Goal: Transaction & Acquisition: Purchase product/service

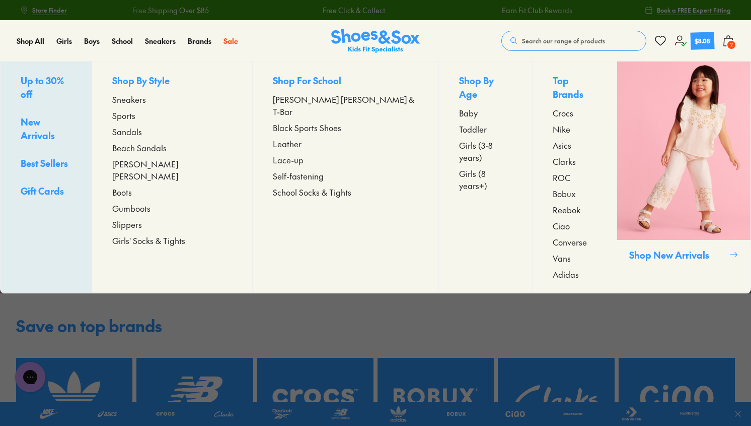
click at [459, 123] on span "Toddler" at bounding box center [473, 129] width 28 height 12
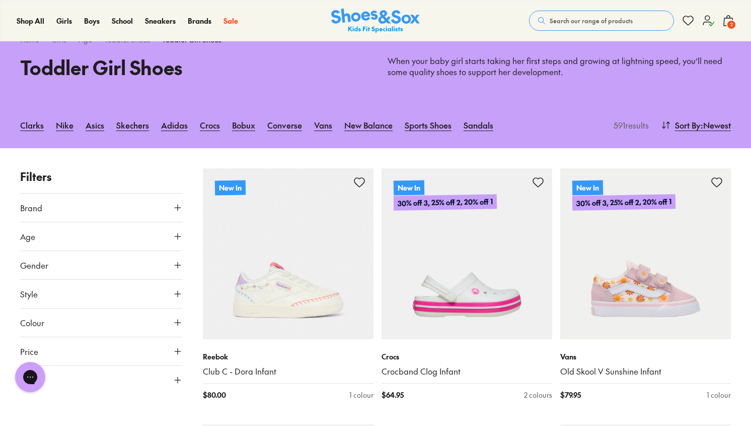
scroll to position [36, 0]
click at [122, 207] on button "Brand" at bounding box center [101, 207] width 163 height 28
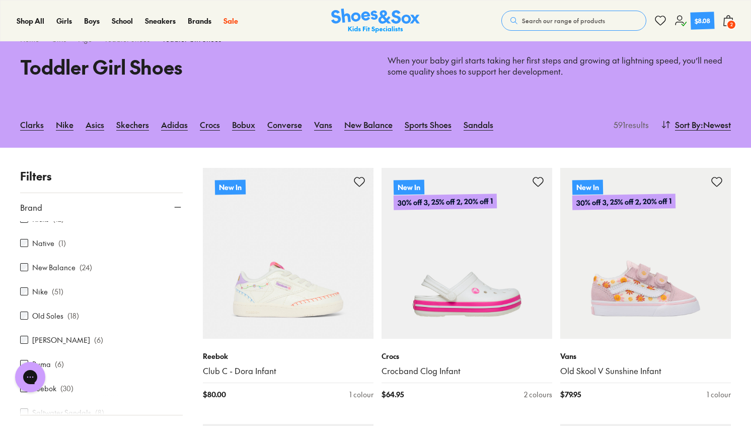
scroll to position [375, 0]
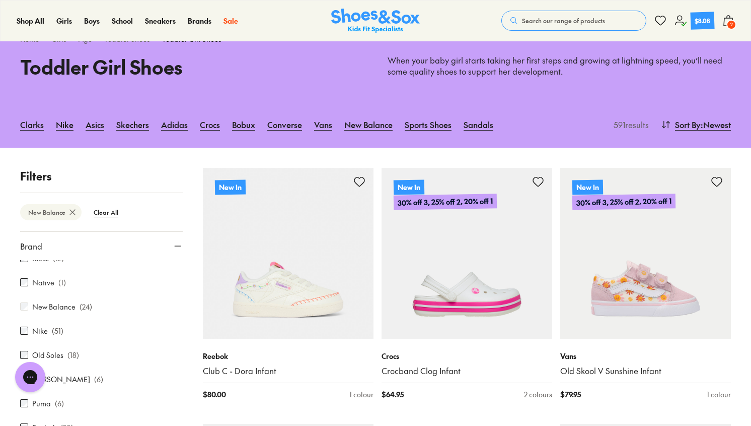
scroll to position [133, 0]
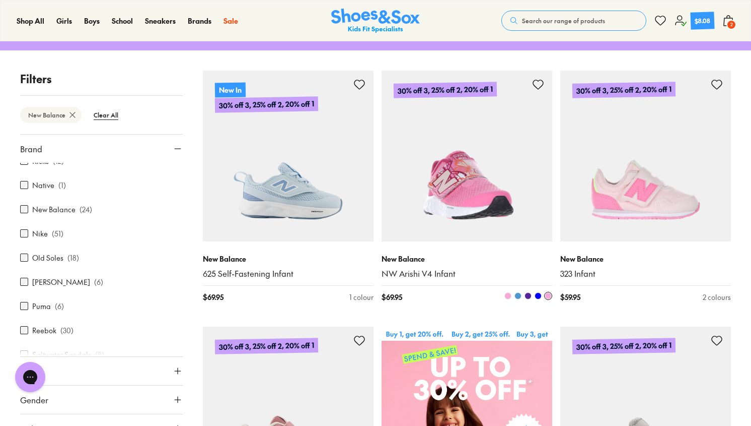
click at [468, 175] on img at bounding box center [467, 156] width 171 height 171
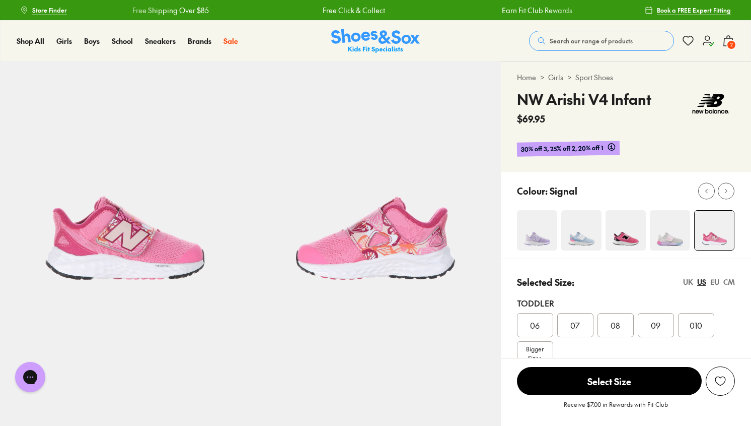
select select "*"
click at [658, 324] on span "09" at bounding box center [656, 325] width 10 height 12
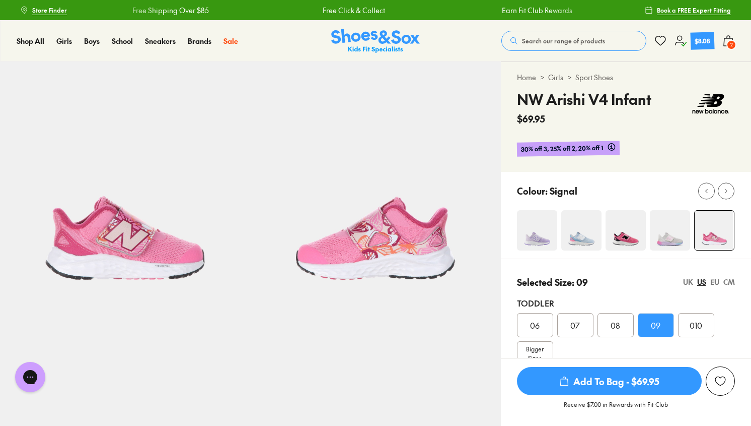
click at [639, 381] on span "Add To Bag - $69.95" at bounding box center [609, 381] width 185 height 28
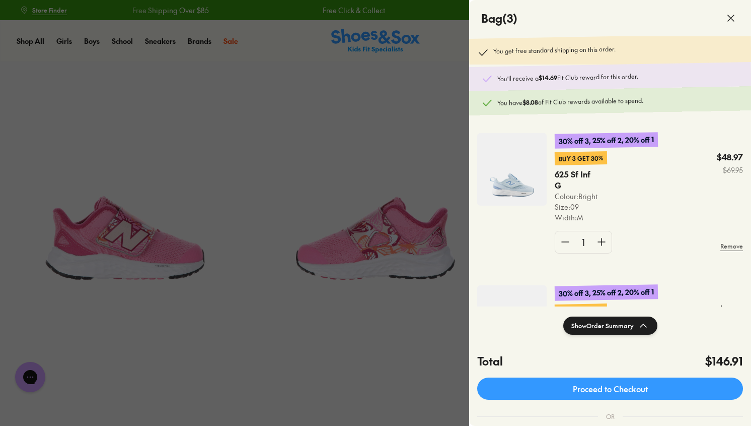
click at [736, 18] on icon at bounding box center [731, 18] width 12 height 12
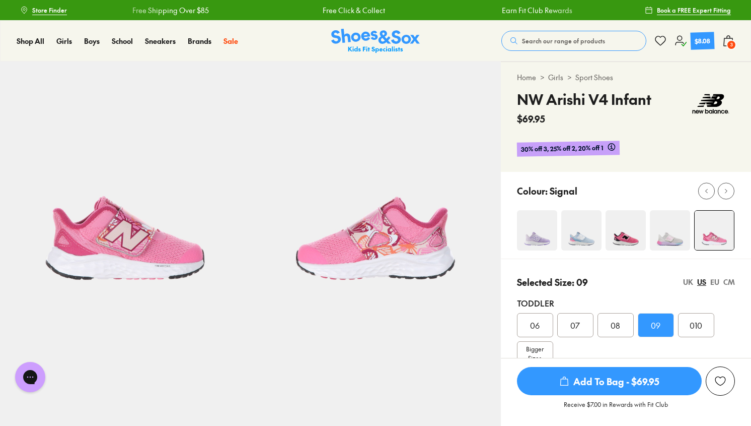
click at [526, 222] on img at bounding box center [537, 230] width 40 height 40
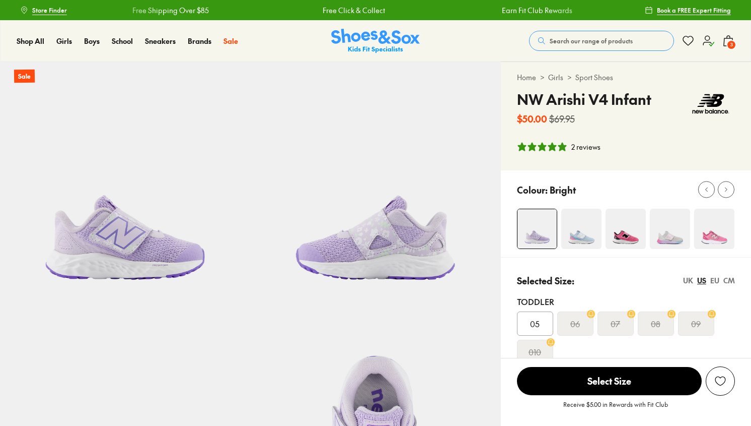
select select "*"
click at [727, 35] on icon at bounding box center [729, 41] width 12 height 12
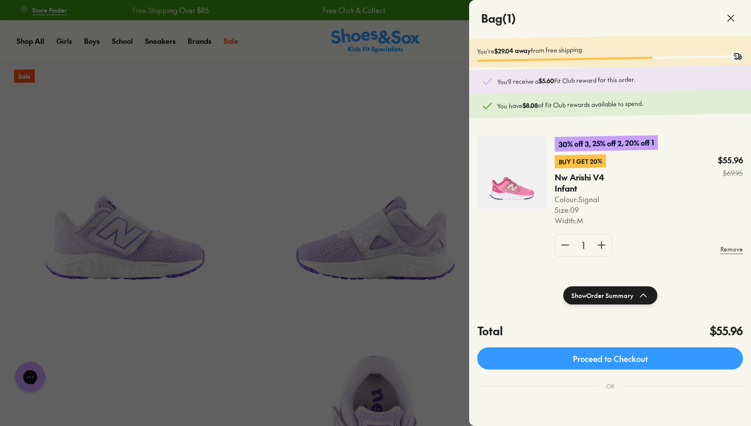
click at [410, 151] on div at bounding box center [375, 213] width 751 height 426
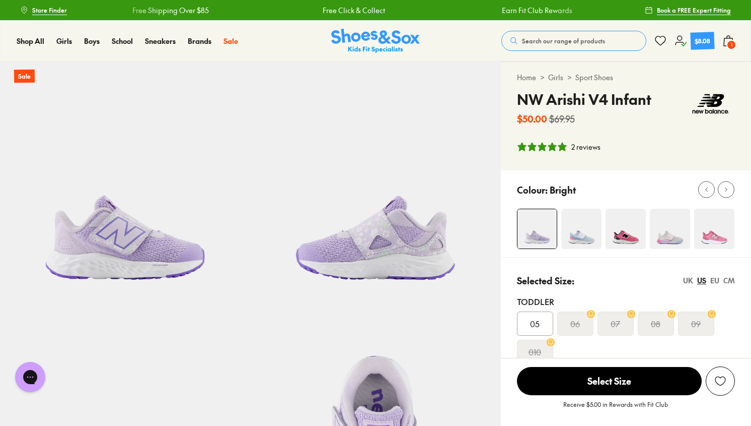
click at [572, 242] on img at bounding box center [582, 228] width 40 height 40
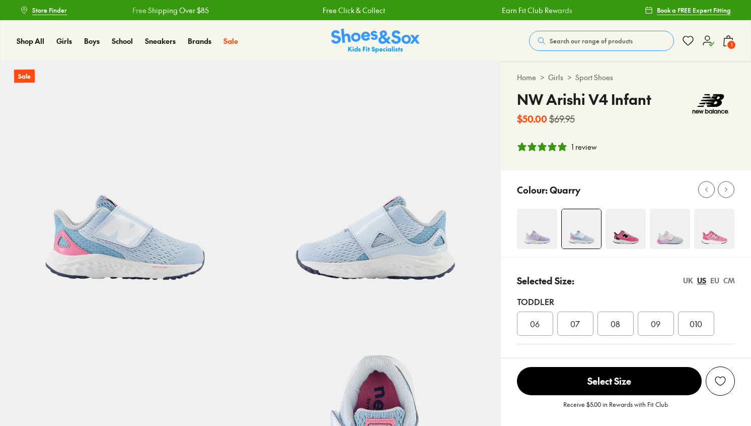
select select "*"
click at [629, 229] on img at bounding box center [626, 228] width 40 height 40
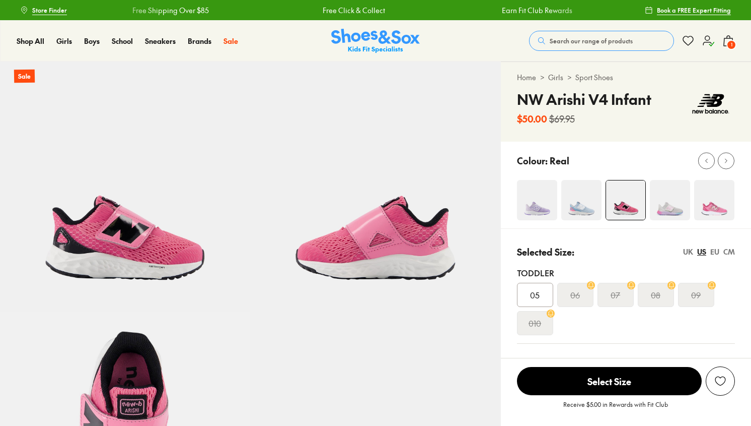
select select "*"
click at [668, 212] on img at bounding box center [670, 200] width 40 height 40
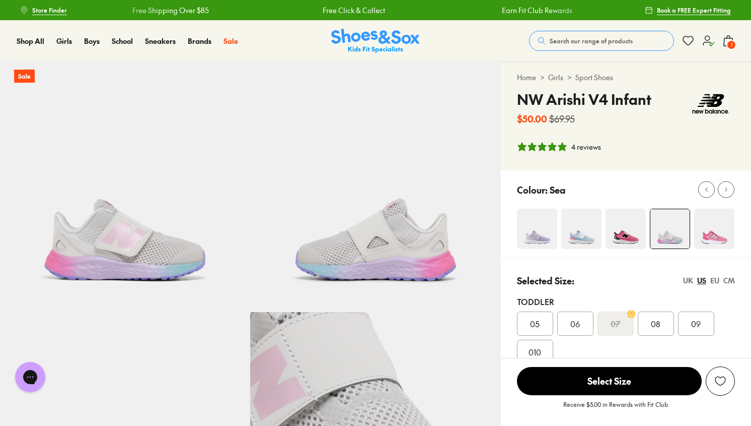
select select "*"
click at [716, 279] on div "EU" at bounding box center [715, 280] width 9 height 11
click at [714, 223] on img at bounding box center [714, 228] width 40 height 40
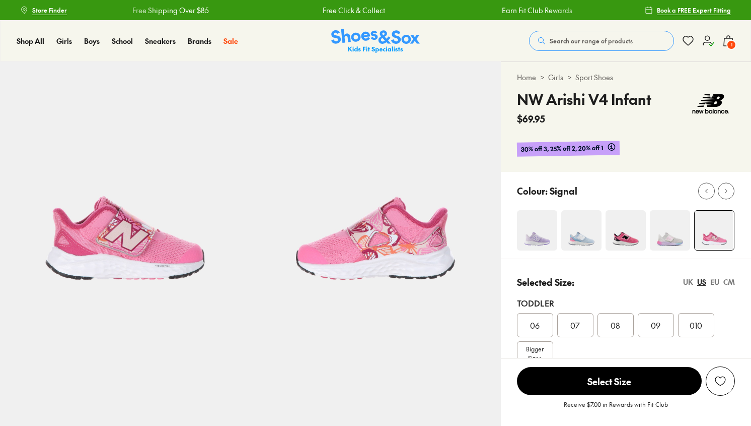
select select "*"
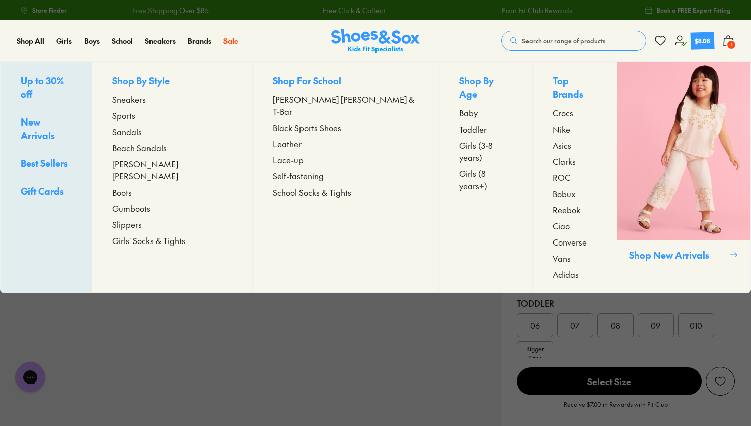
click at [459, 123] on span "Toddler" at bounding box center [473, 129] width 28 height 12
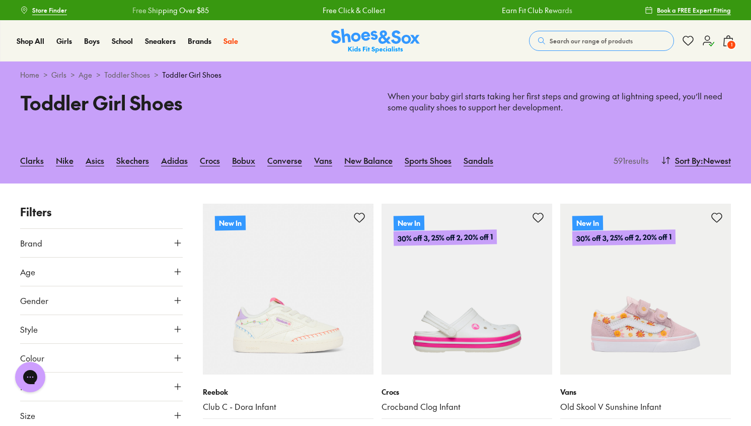
click at [125, 240] on button "Brand" at bounding box center [101, 243] width 163 height 28
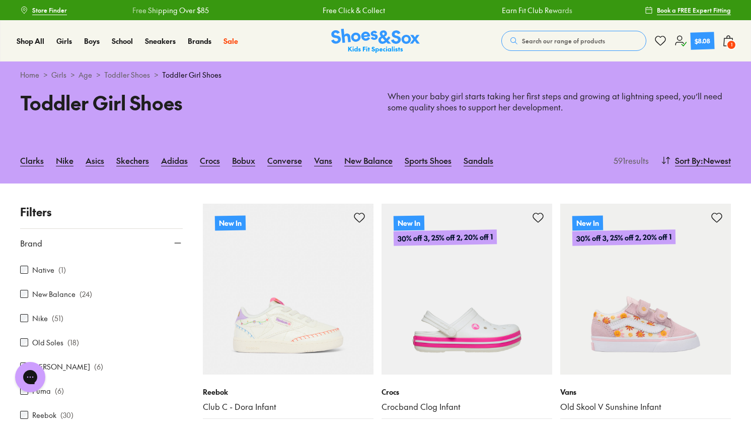
scroll to position [385, 0]
click at [55, 290] on label "New Balance" at bounding box center [53, 293] width 43 height 11
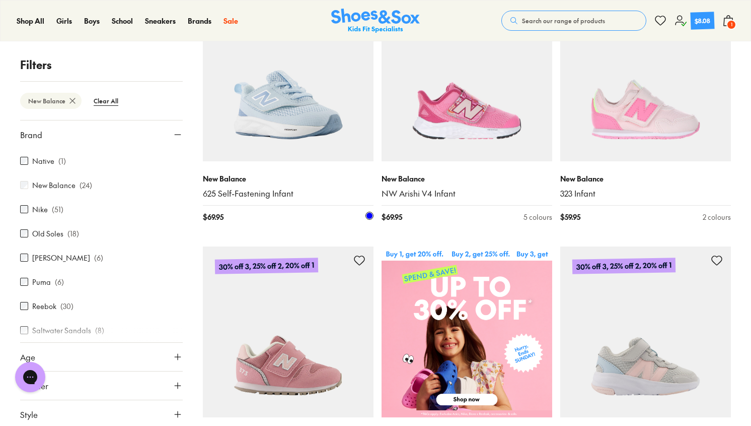
scroll to position [248, 0]
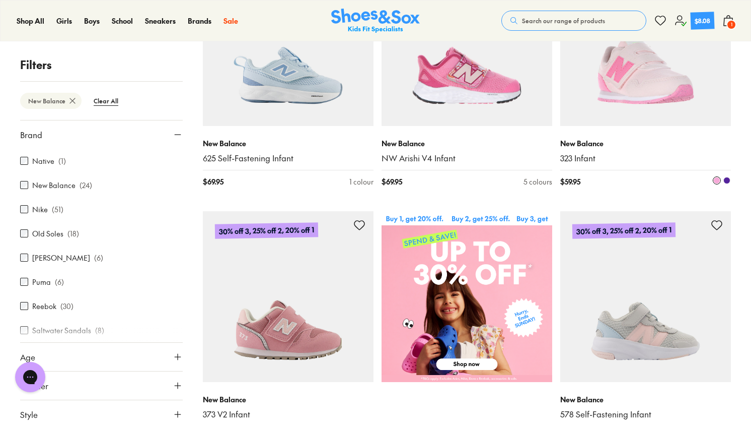
click at [729, 182] on span at bounding box center [727, 180] width 7 height 7
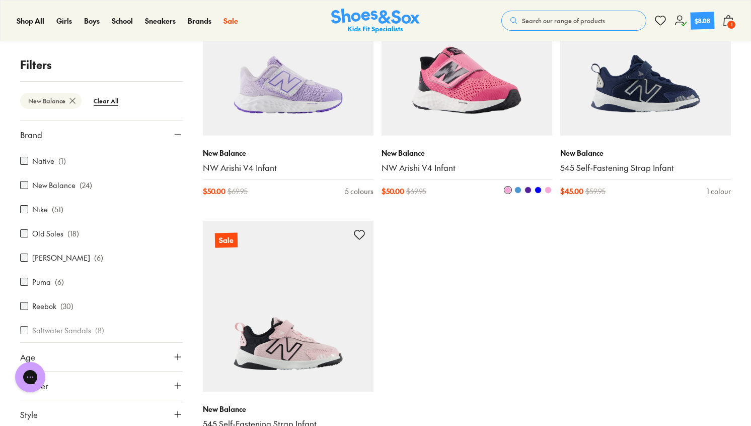
scroll to position [2028, 0]
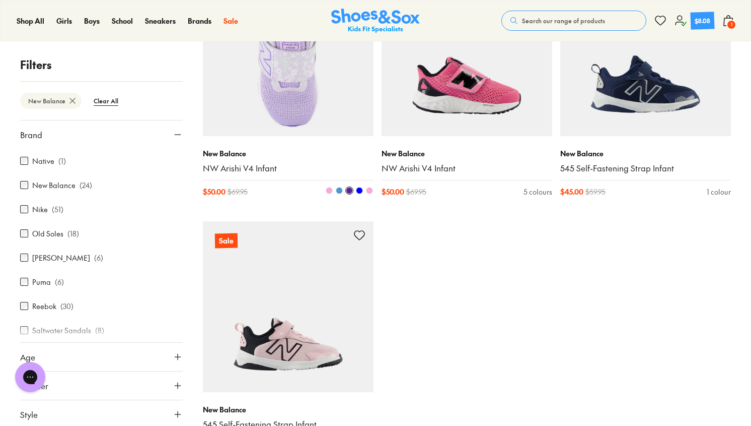
click at [287, 96] on img at bounding box center [288, 50] width 171 height 171
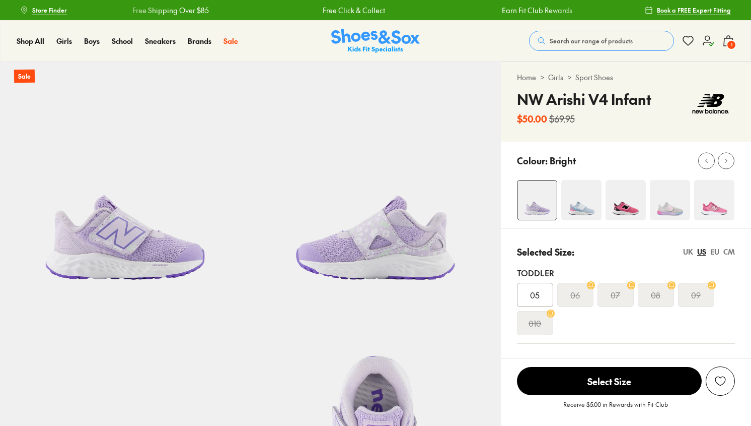
select select "*"
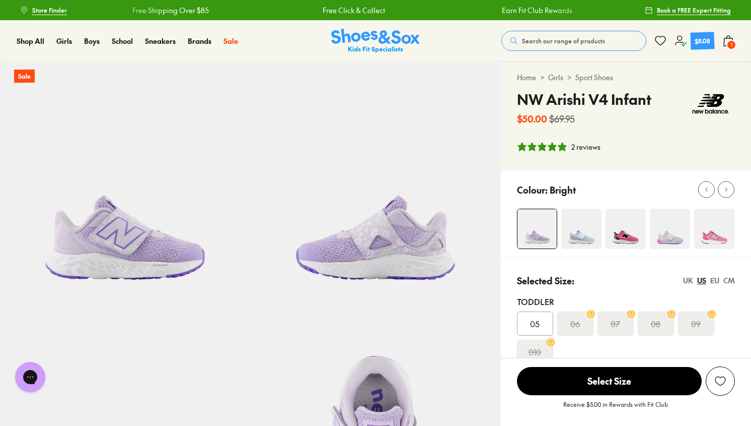
scroll to position [120, 0]
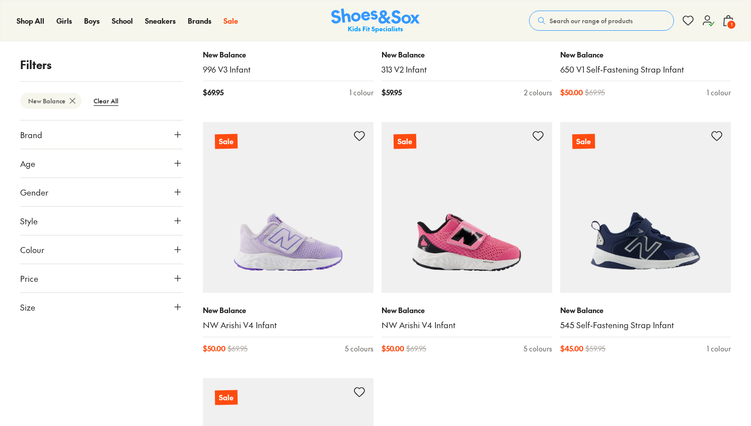
scroll to position [1872, 0]
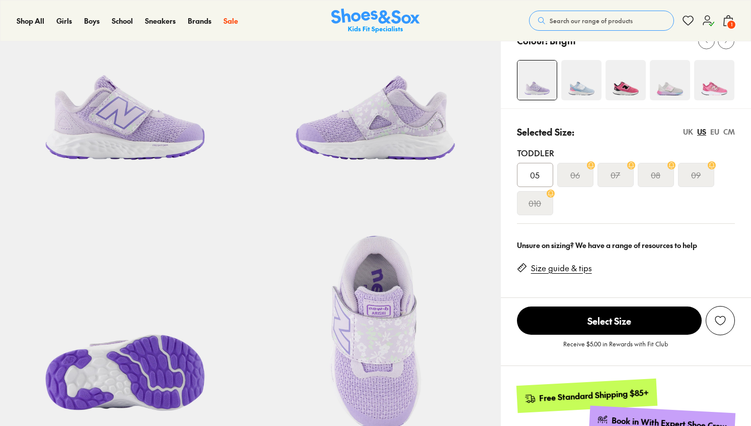
select select "*"
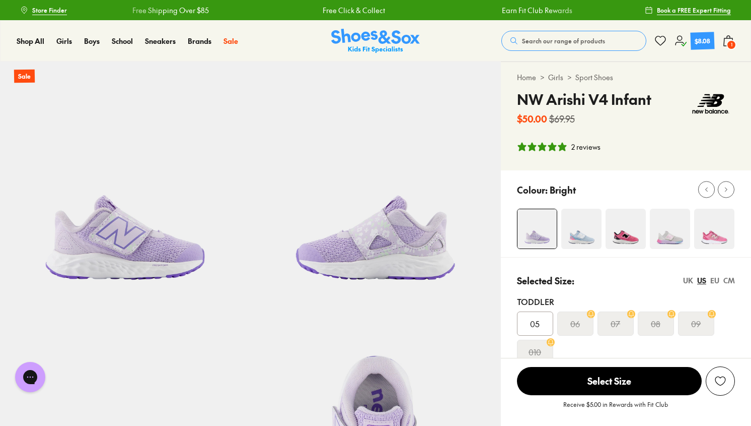
click at [576, 221] on img at bounding box center [582, 228] width 40 height 40
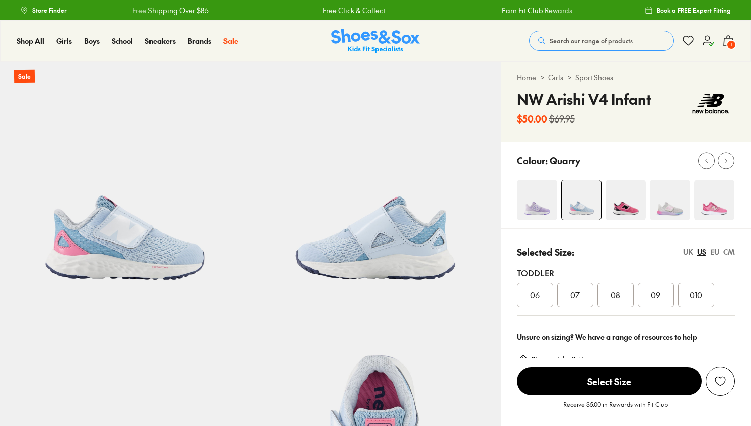
select select "*"
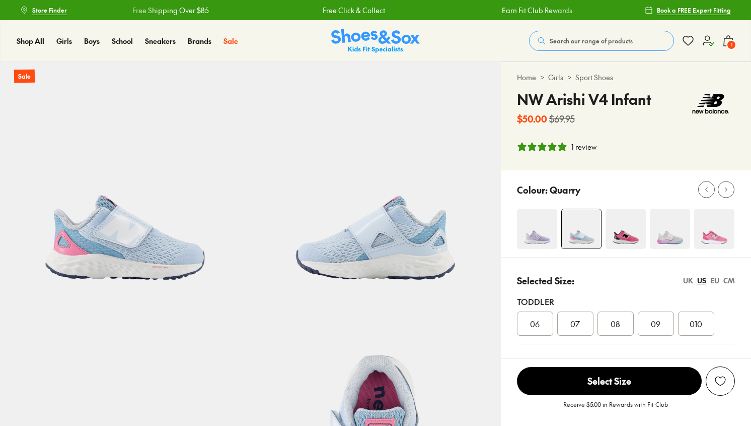
click at [542, 198] on div "Colour: Quarry" at bounding box center [626, 213] width 250 height 87
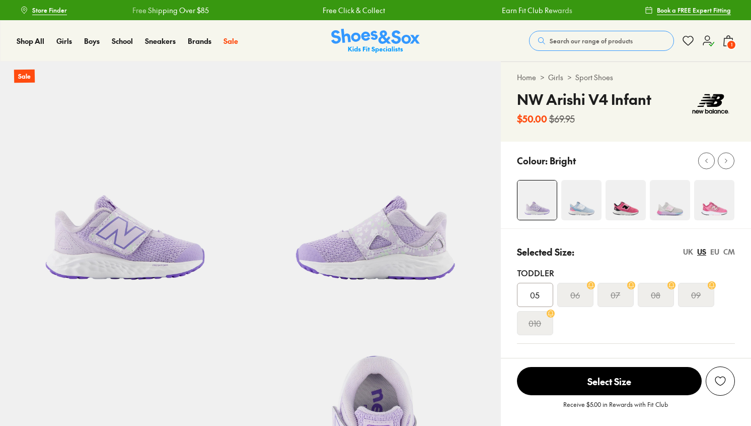
select select "*"
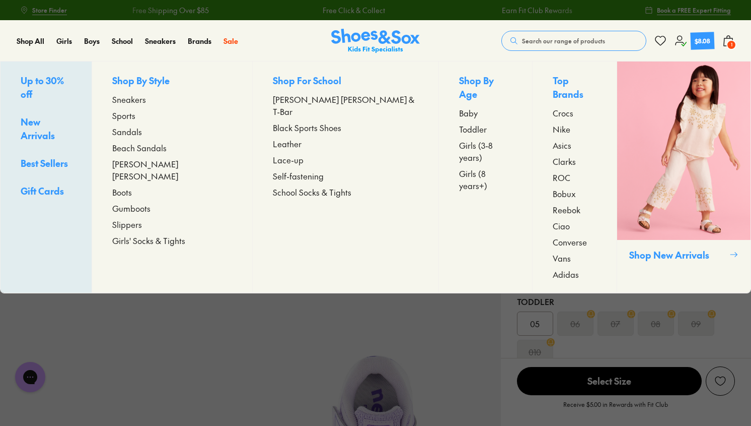
click at [459, 123] on span "Toddler" at bounding box center [473, 129] width 28 height 12
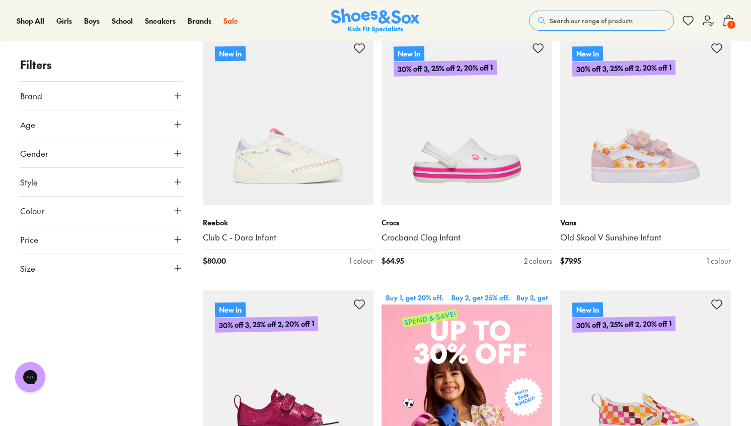
click at [121, 101] on button "Brand" at bounding box center [101, 96] width 163 height 28
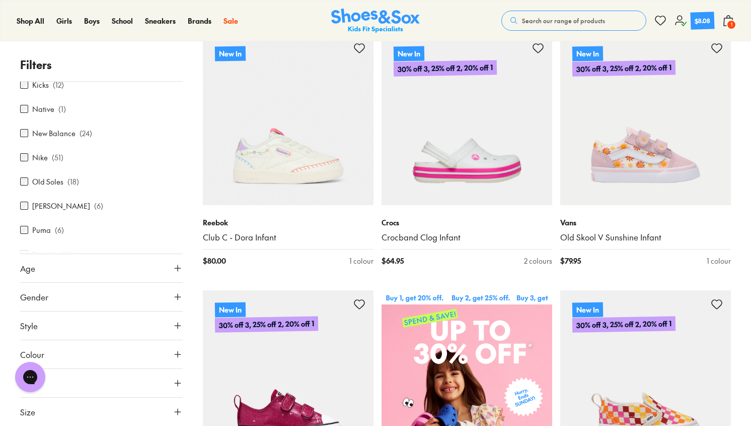
scroll to position [346, 0]
click at [53, 135] on label "New Balance" at bounding box center [53, 134] width 43 height 11
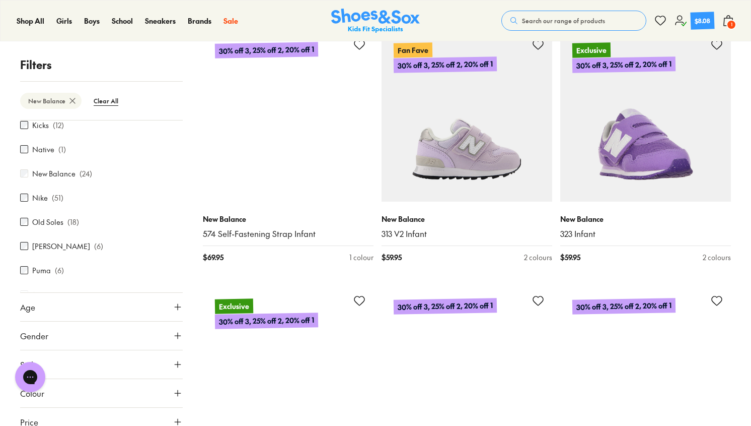
scroll to position [685, 0]
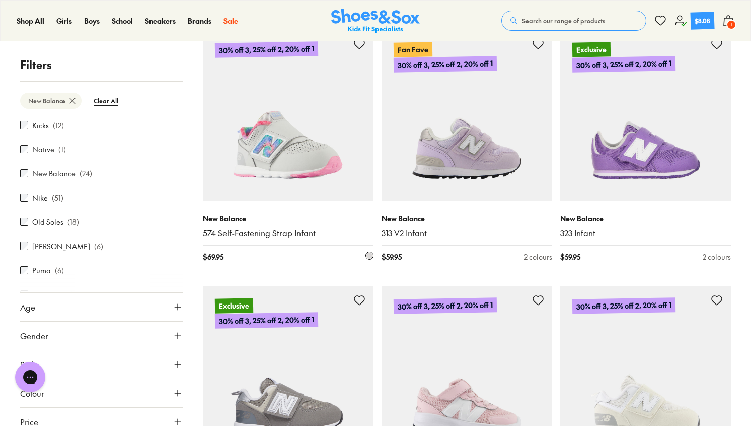
click at [298, 132] on img at bounding box center [288, 115] width 171 height 171
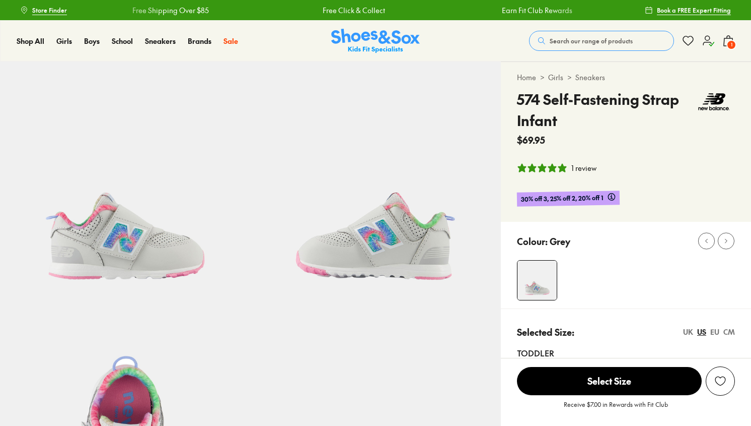
select select "*"
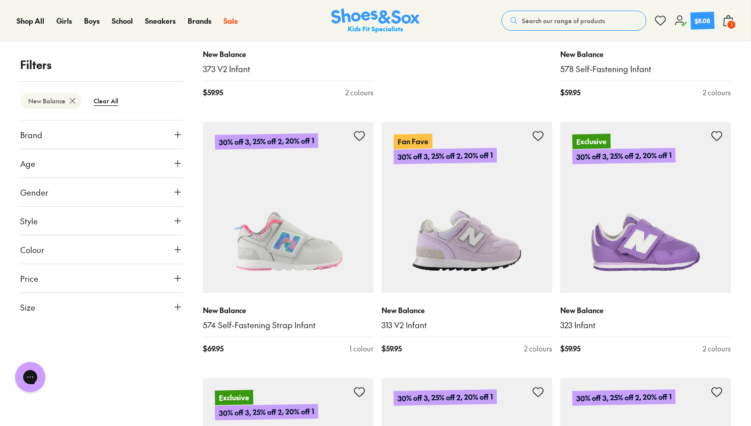
click at [731, 23] on span "1" at bounding box center [732, 25] width 10 height 10
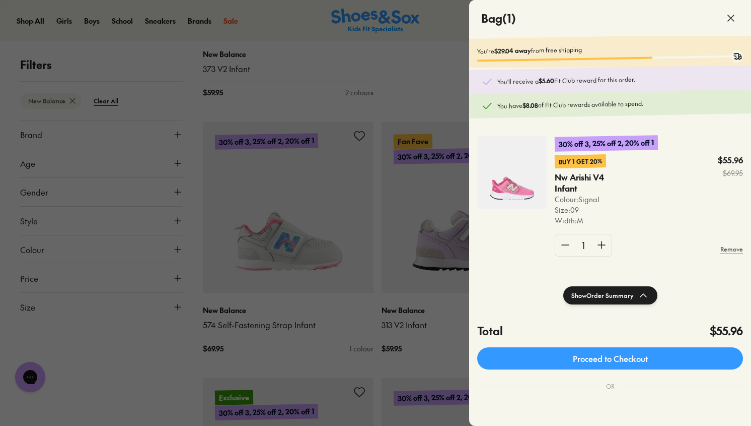
click at [733, 19] on icon at bounding box center [731, 18] width 12 height 12
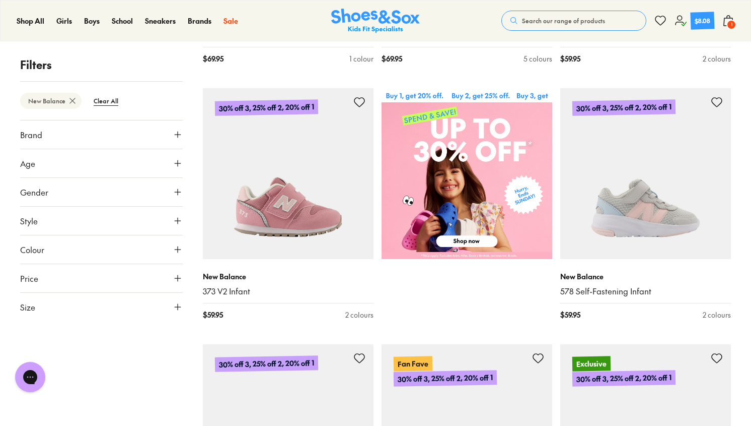
scroll to position [369, 0]
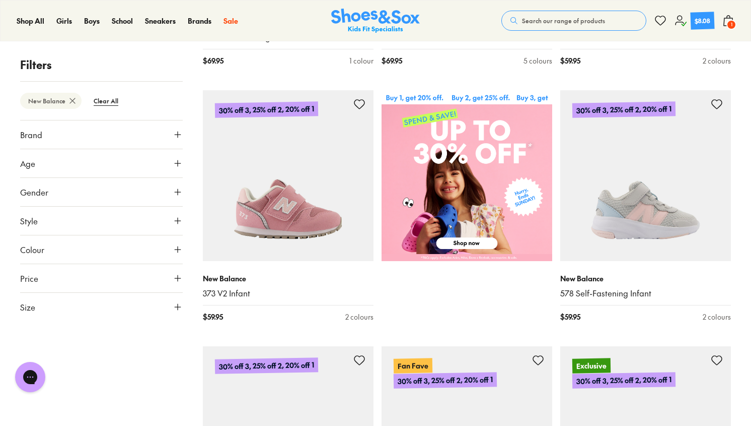
click at [726, 20] on icon at bounding box center [729, 21] width 12 height 12
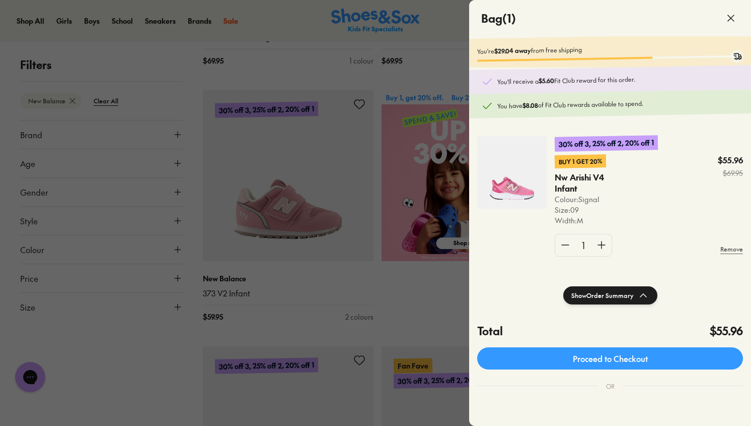
click at [452, 19] on div at bounding box center [375, 213] width 751 height 426
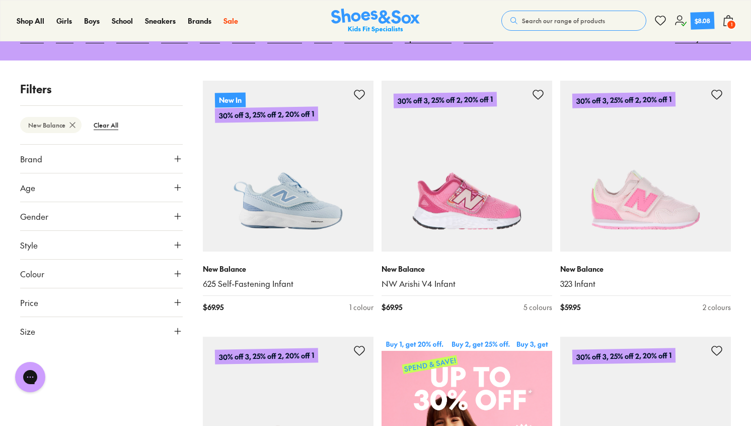
scroll to position [131, 0]
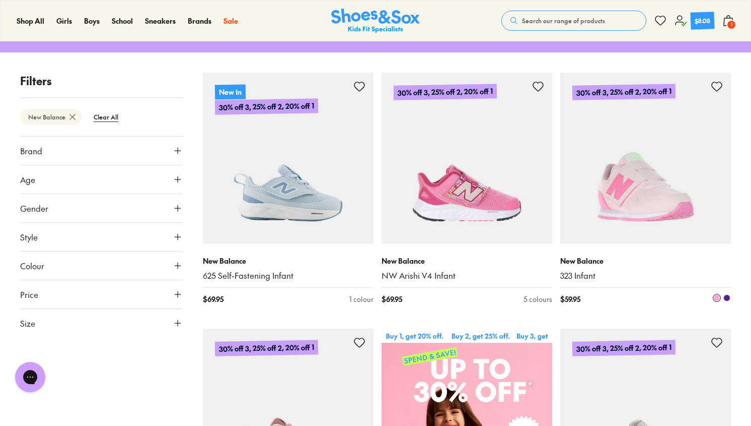
click at [653, 193] on img at bounding box center [646, 158] width 171 height 171
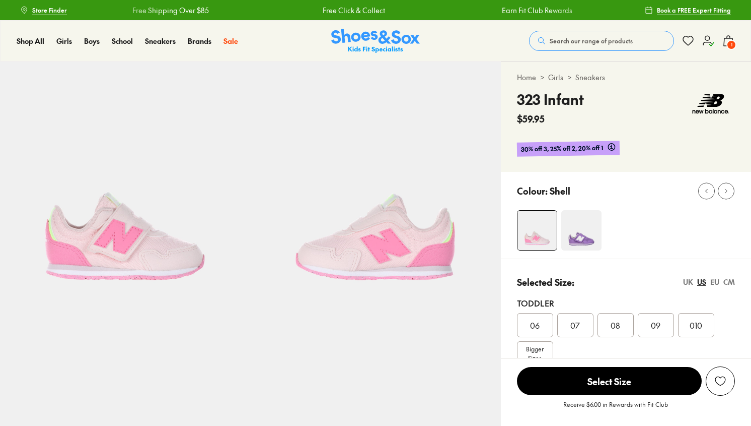
click at [587, 240] on img at bounding box center [582, 230] width 40 height 40
select select "*"
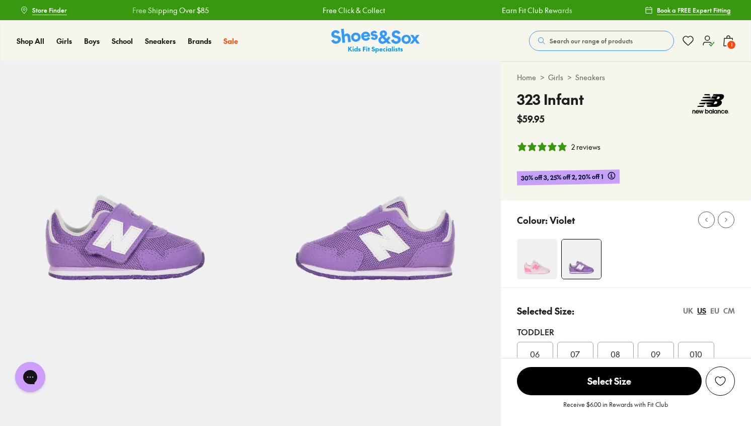
select select "*"
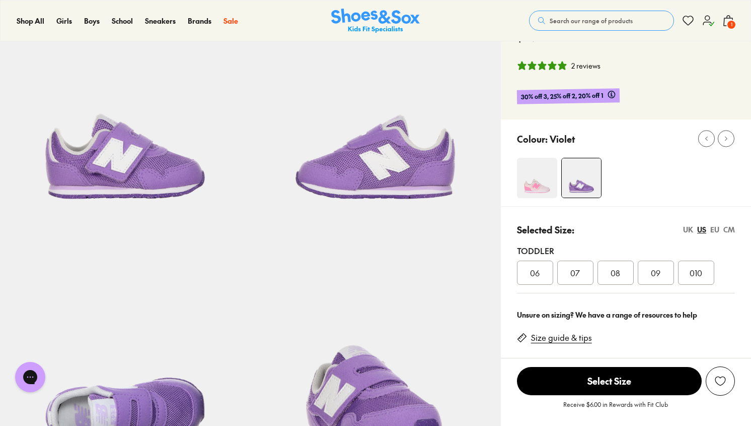
scroll to position [87, 0]
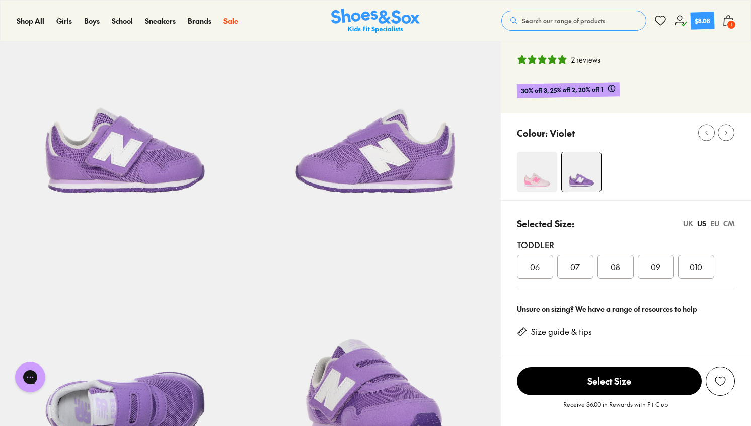
click at [662, 269] on div "09" at bounding box center [656, 266] width 36 height 24
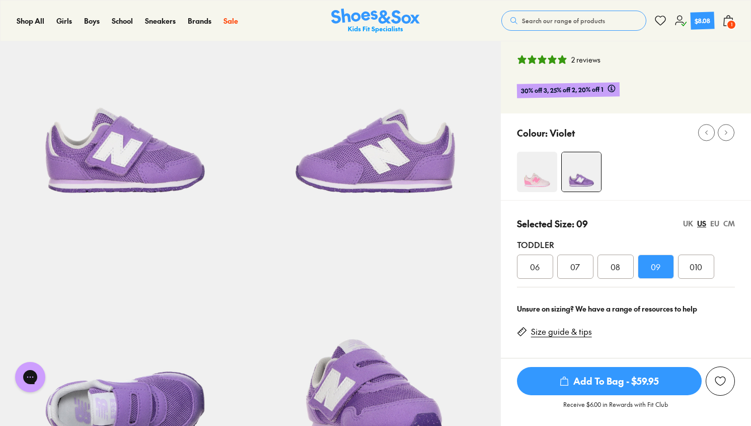
click at [642, 377] on span "Add To Bag - $59.95" at bounding box center [609, 381] width 185 height 28
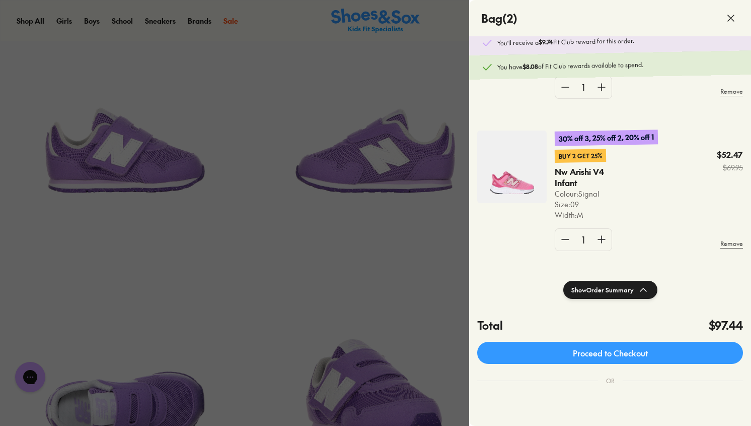
scroll to position [36, 0]
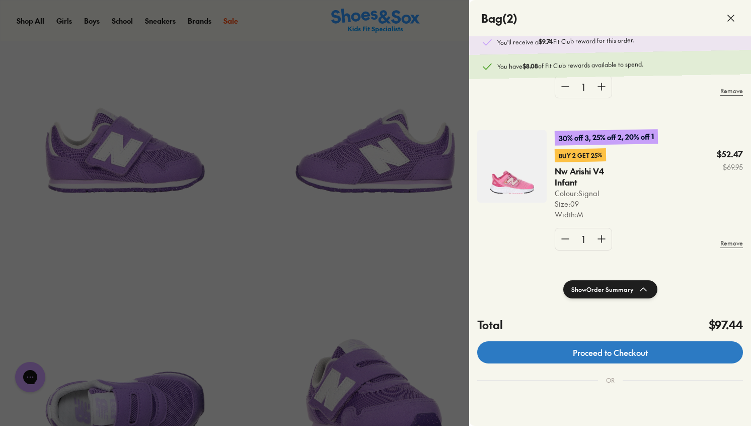
click at [618, 355] on link "Proceed to Checkout" at bounding box center [610, 352] width 266 height 22
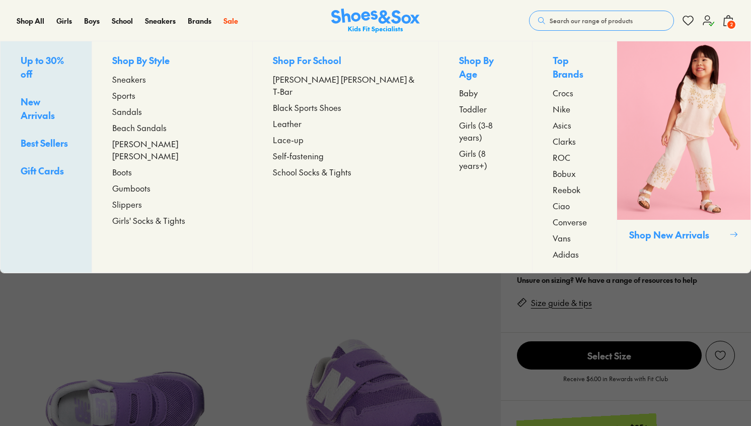
select select "*"
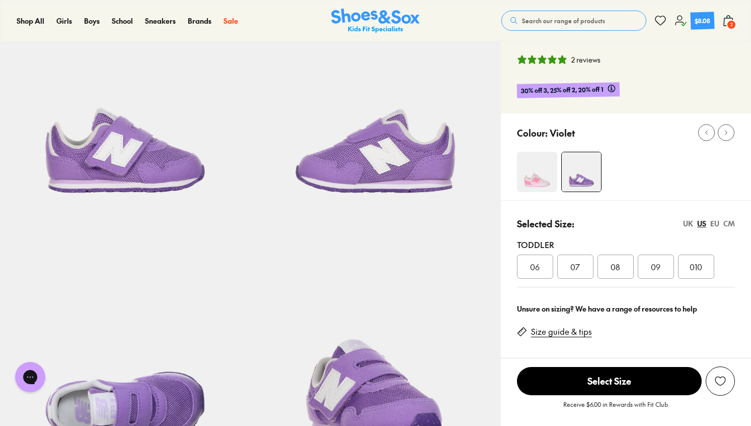
click at [538, 169] on img at bounding box center [537, 172] width 40 height 40
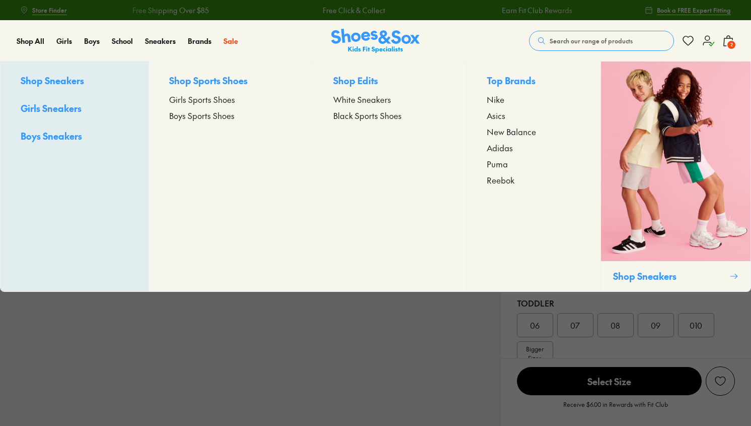
select select "*"
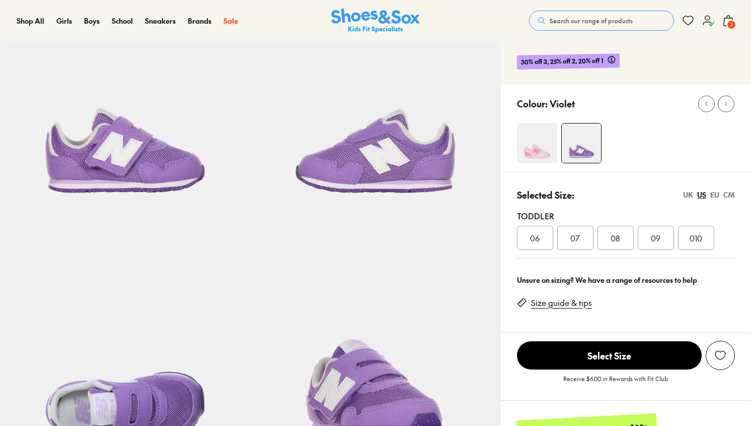
select select "*"
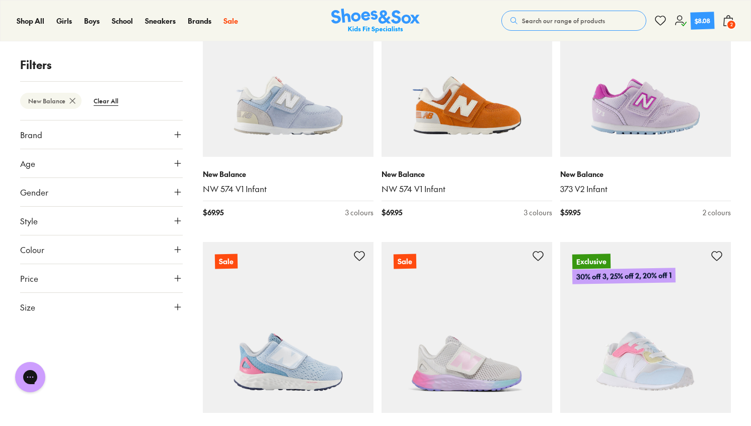
scroll to position [1240, 0]
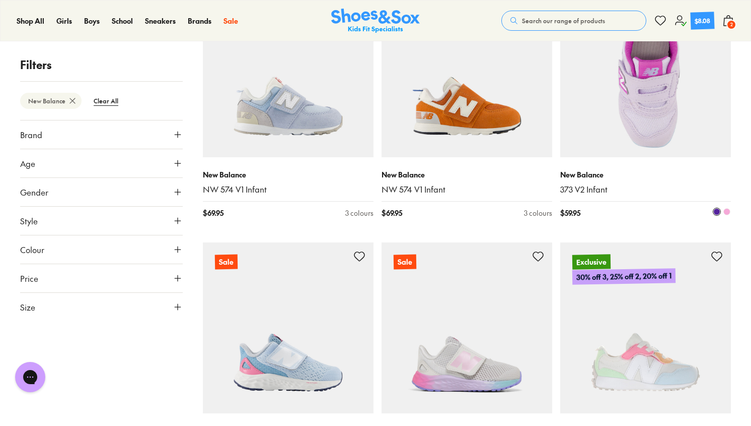
click at [668, 106] on img at bounding box center [646, 71] width 171 height 171
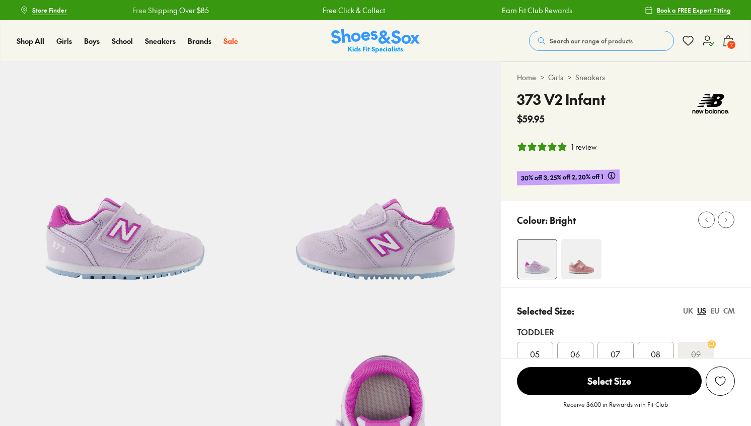
select select "*"
click at [582, 264] on img at bounding box center [582, 259] width 40 height 40
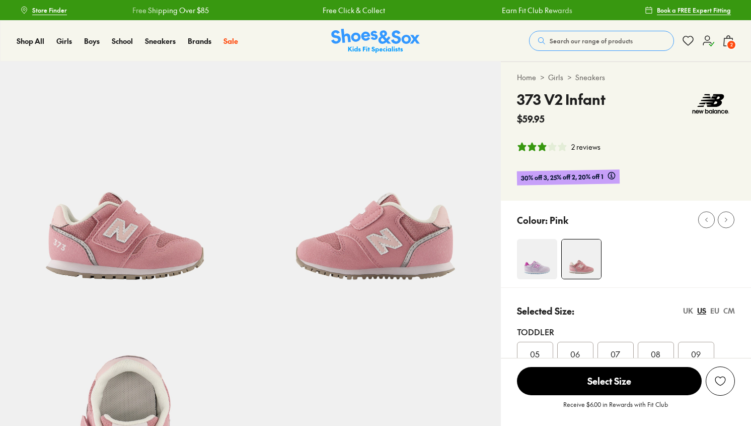
click at [536, 239] on img at bounding box center [537, 259] width 40 height 40
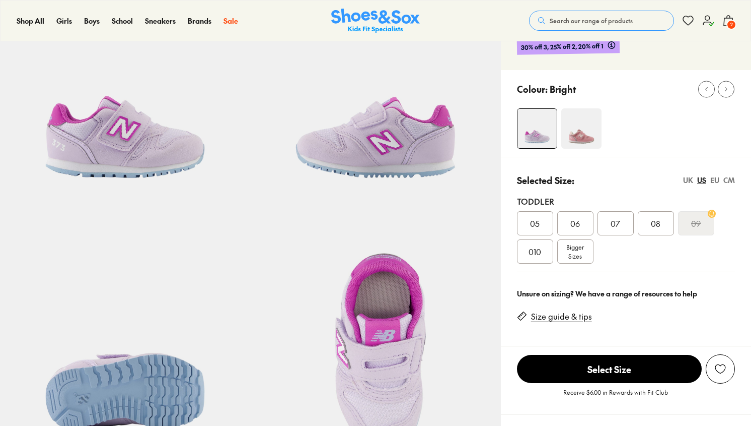
select select "*"
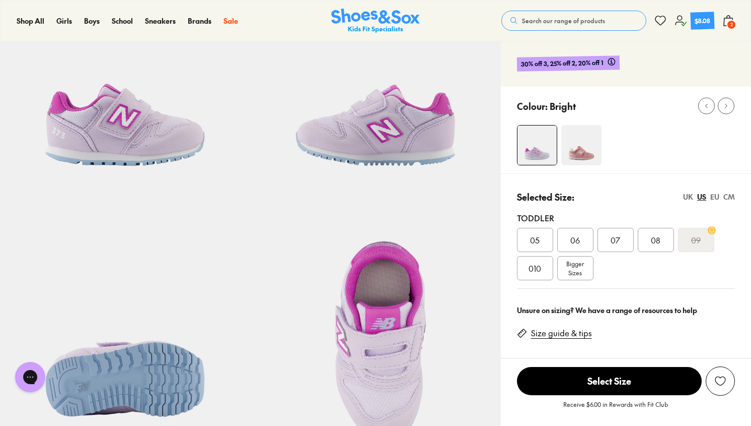
scroll to position [113, 0]
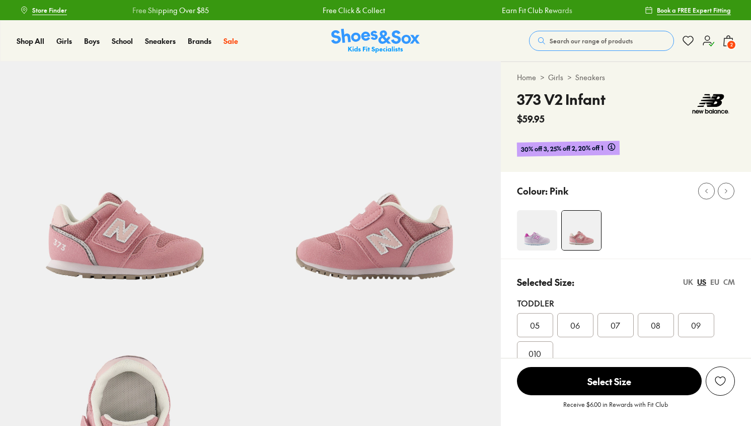
select select "*"
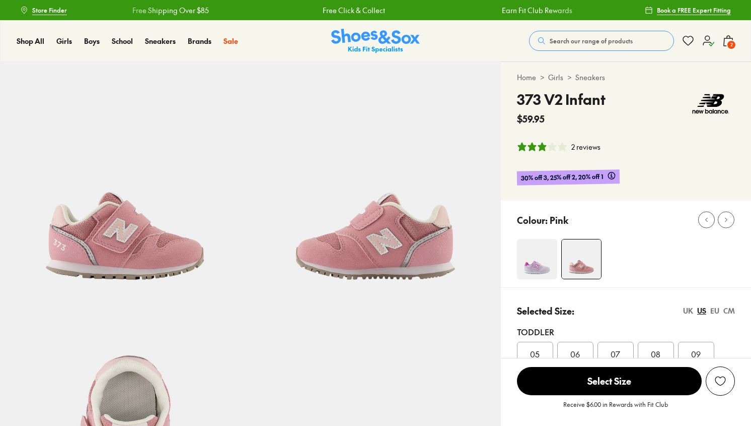
click at [111, 293] on img at bounding box center [125, 186] width 250 height 250
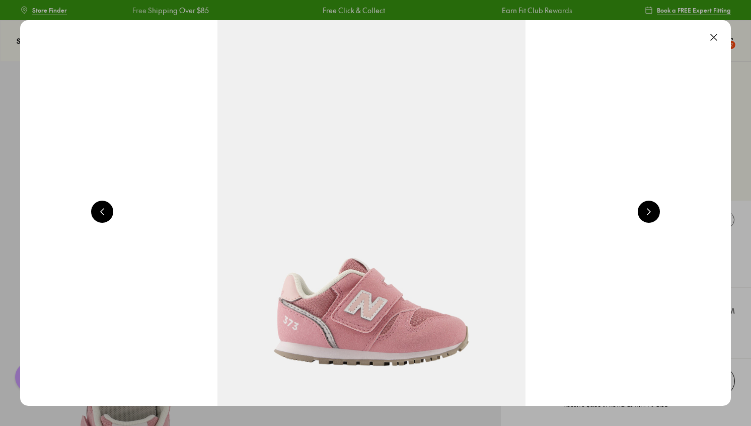
click at [719, 39] on button at bounding box center [714, 37] width 22 height 22
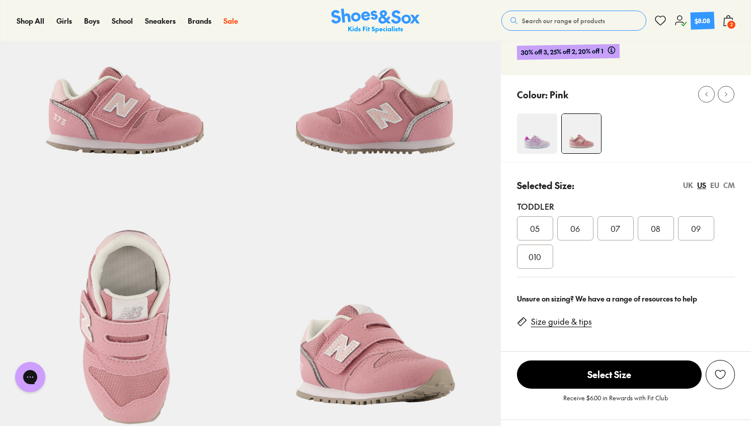
scroll to position [133, 0]
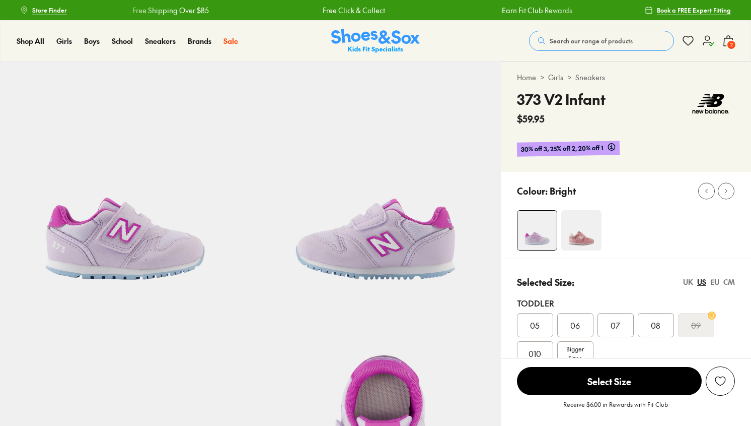
select select "*"
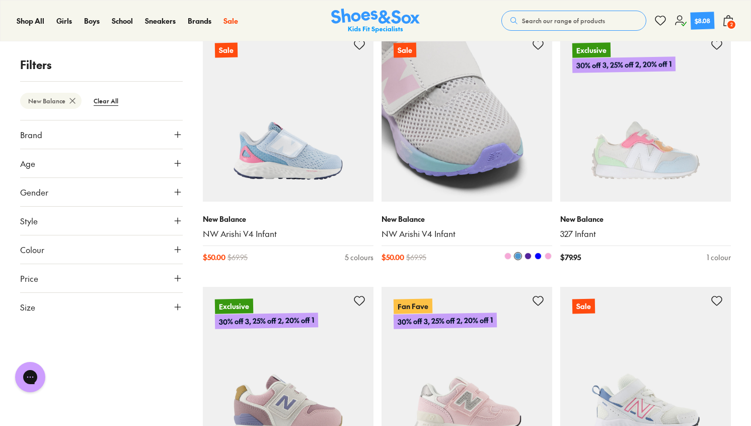
scroll to position [1450, 0]
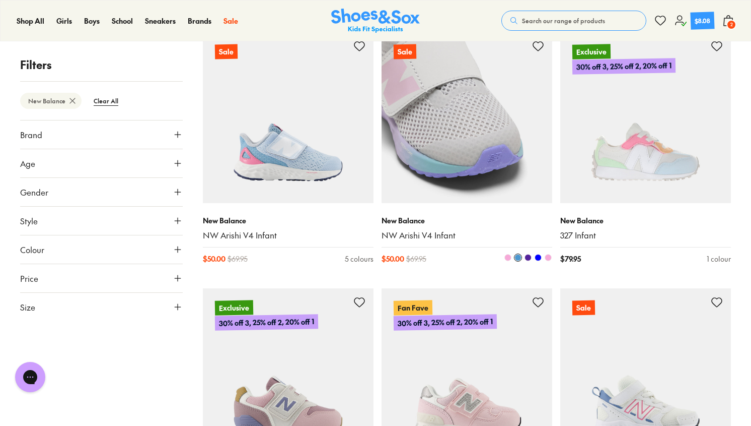
click at [467, 119] on img at bounding box center [467, 117] width 171 height 171
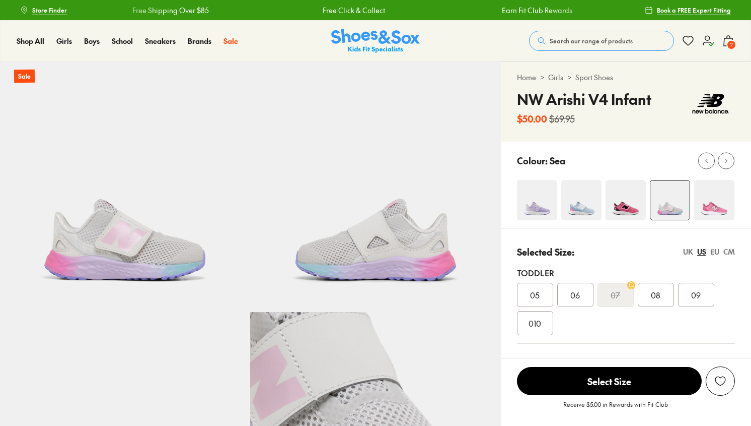
select select "*"
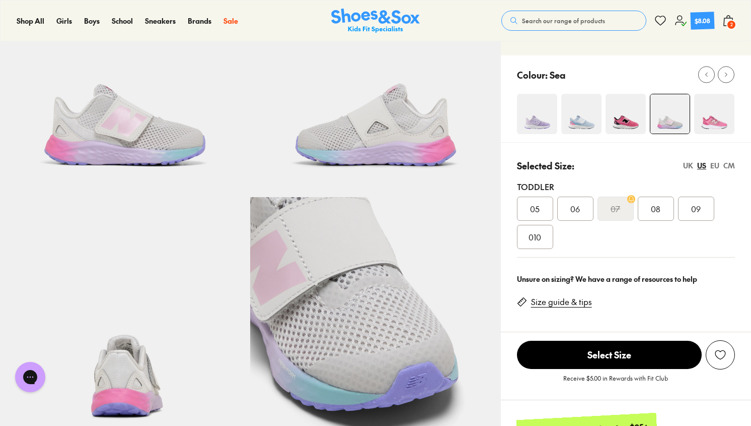
scroll to position [115, 0]
click at [583, 106] on img at bounding box center [582, 113] width 40 height 40
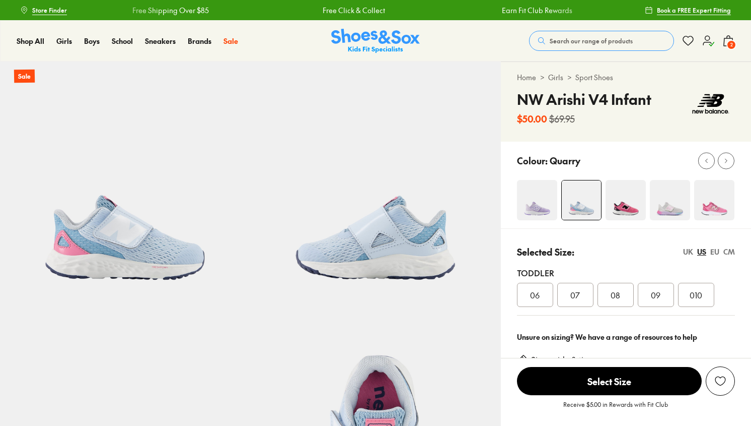
select select "*"
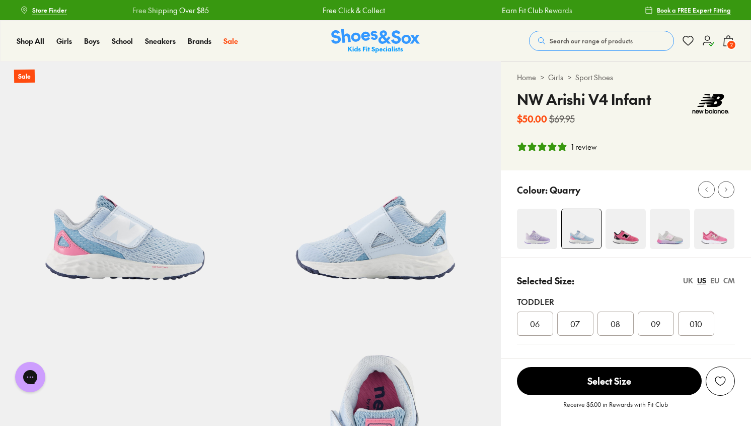
click at [533, 221] on img at bounding box center [537, 228] width 40 height 40
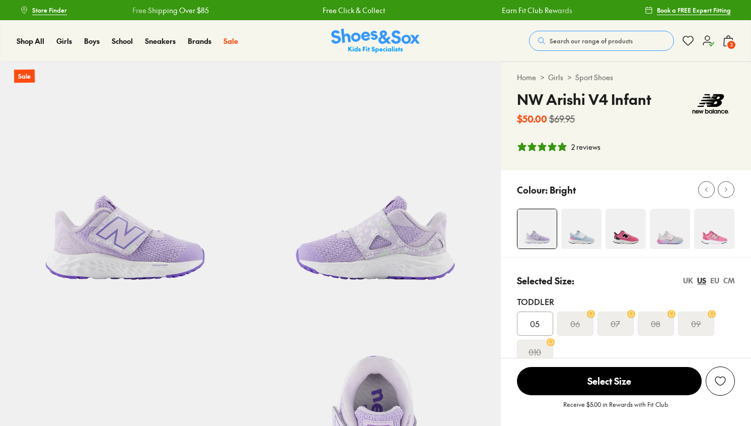
select select "*"
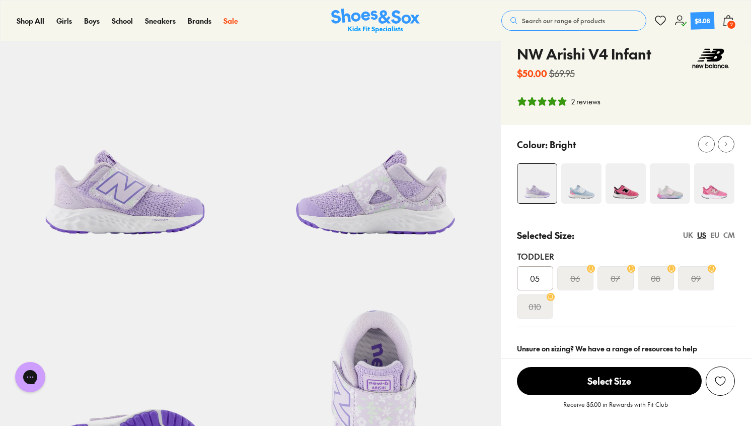
scroll to position [43, 0]
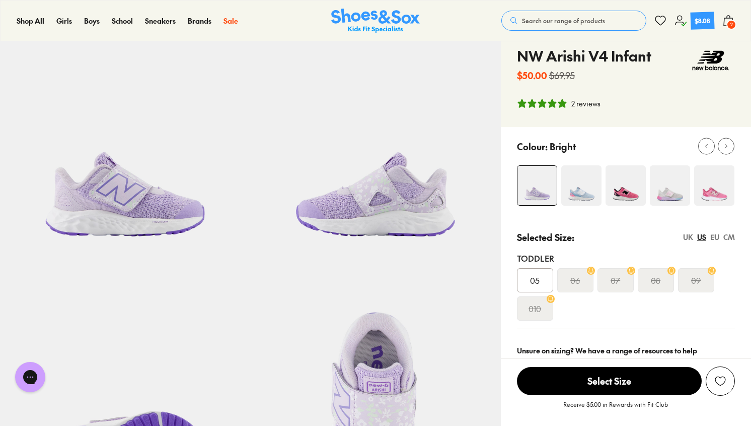
click at [584, 179] on img at bounding box center [582, 185] width 40 height 40
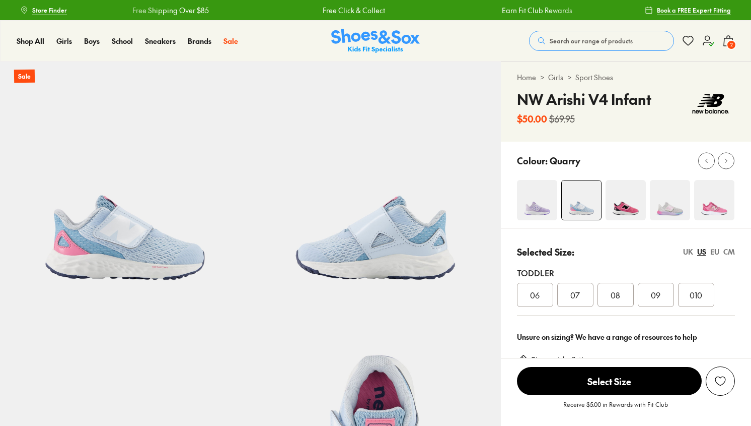
select select "*"
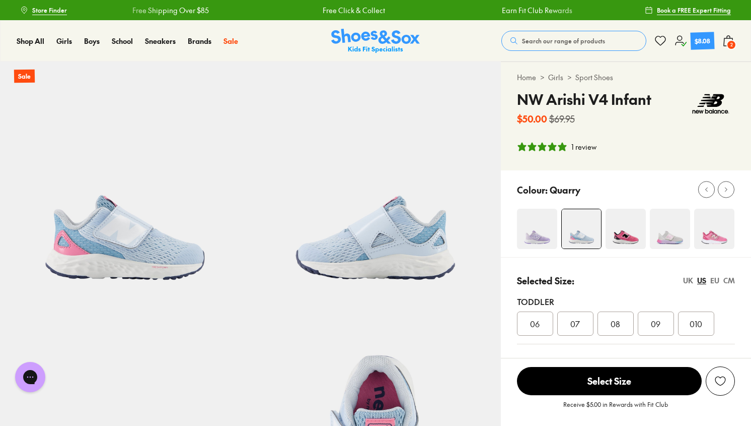
click at [717, 237] on img at bounding box center [714, 228] width 40 height 40
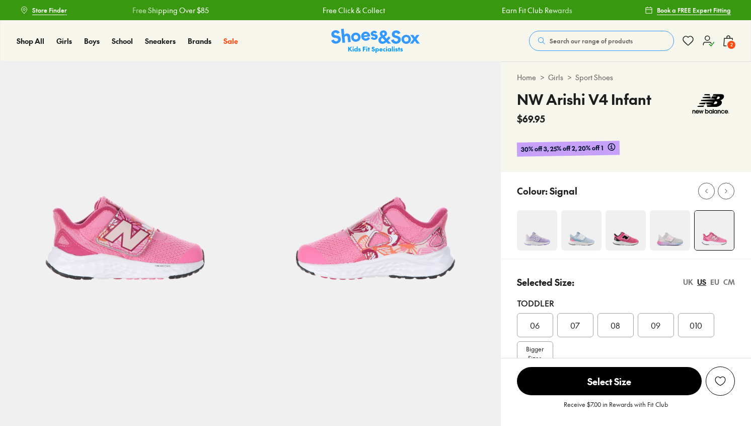
select select "*"
click at [534, 222] on img at bounding box center [537, 230] width 40 height 40
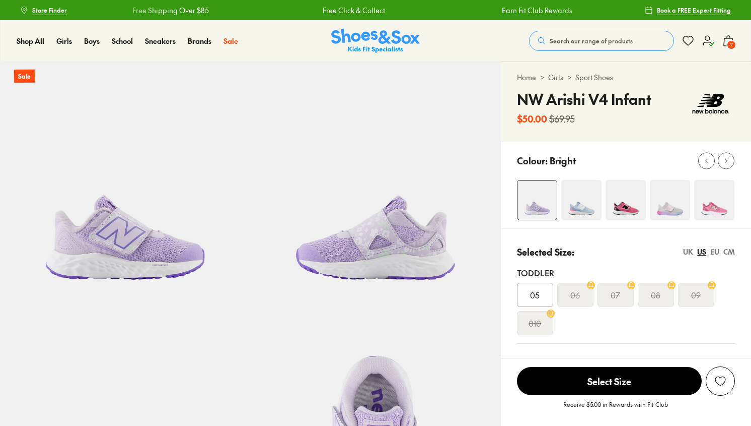
select select "*"
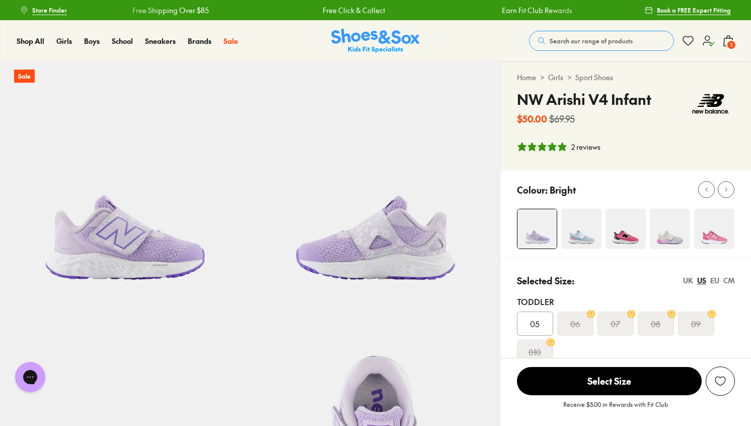
click at [582, 222] on img at bounding box center [582, 228] width 40 height 40
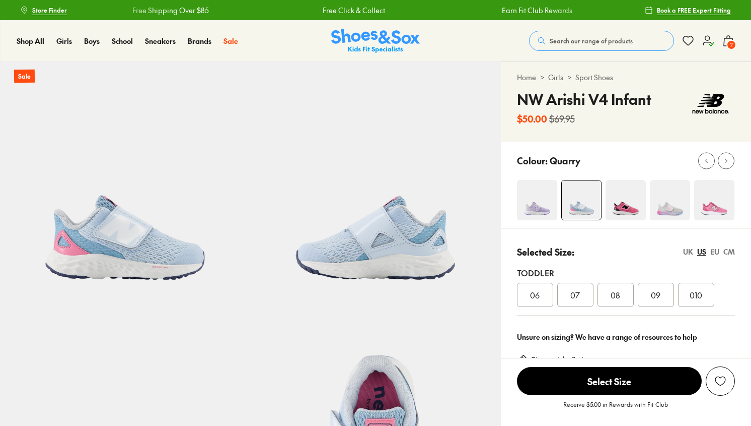
select select "*"
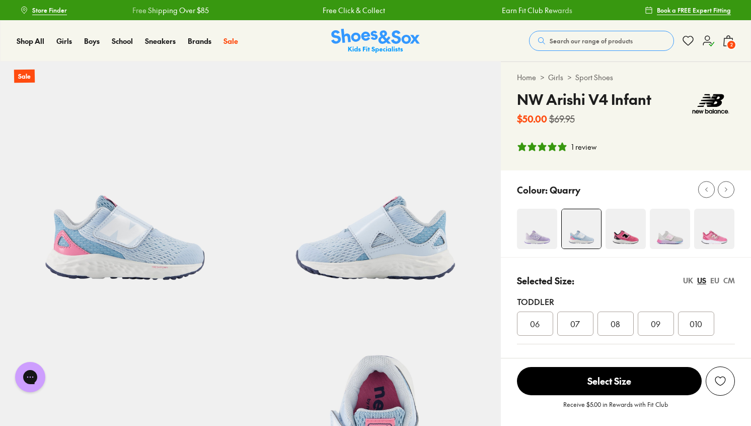
click at [726, 41] on icon at bounding box center [729, 41] width 12 height 12
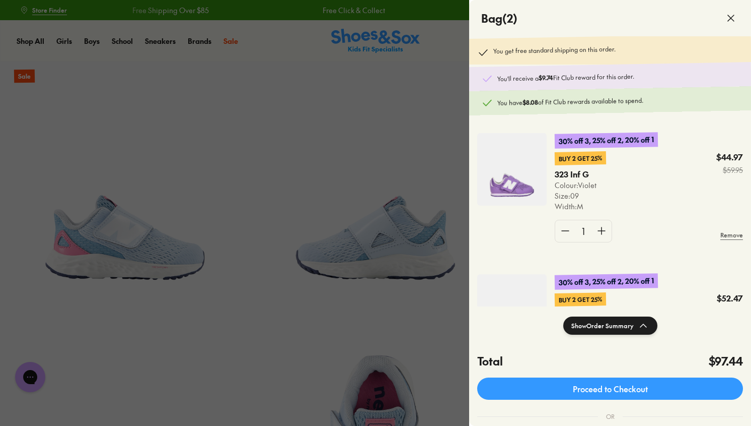
click at [522, 173] on img at bounding box center [511, 169] width 69 height 73
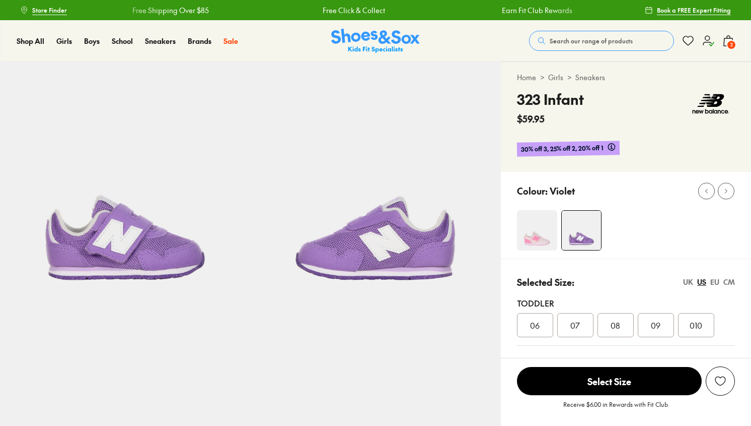
select select "*"
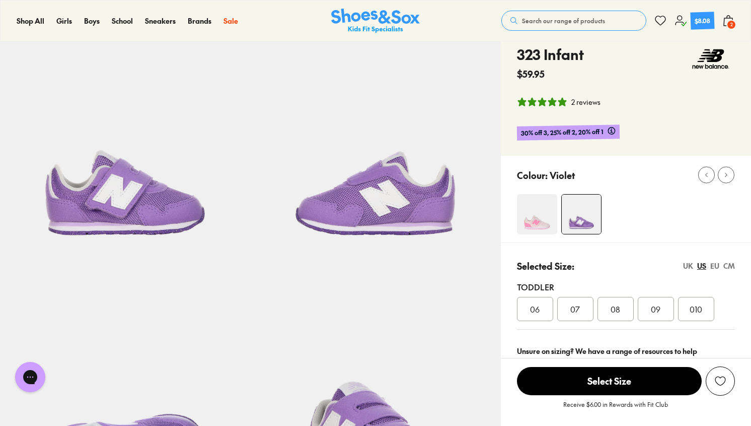
scroll to position [43, 0]
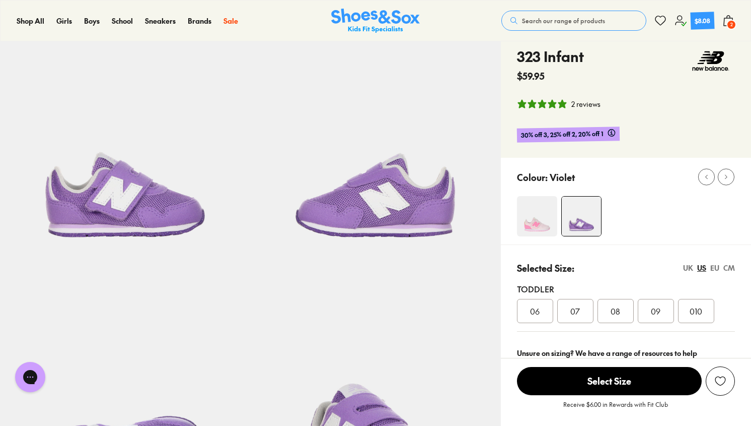
click at [534, 222] on img at bounding box center [537, 216] width 40 height 40
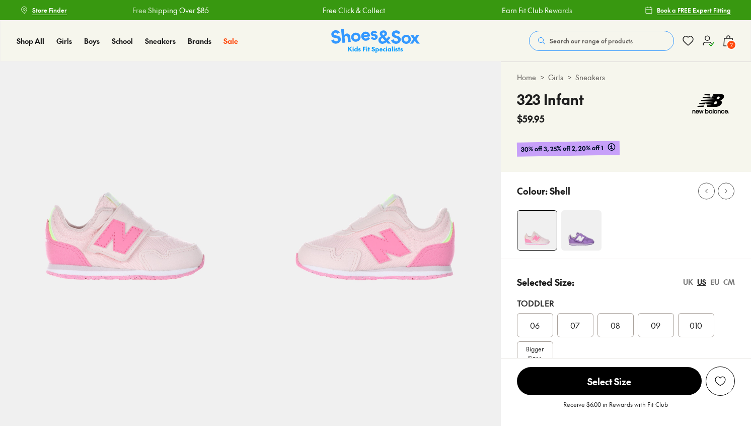
select select "*"
click at [658, 325] on span "09" at bounding box center [656, 325] width 10 height 12
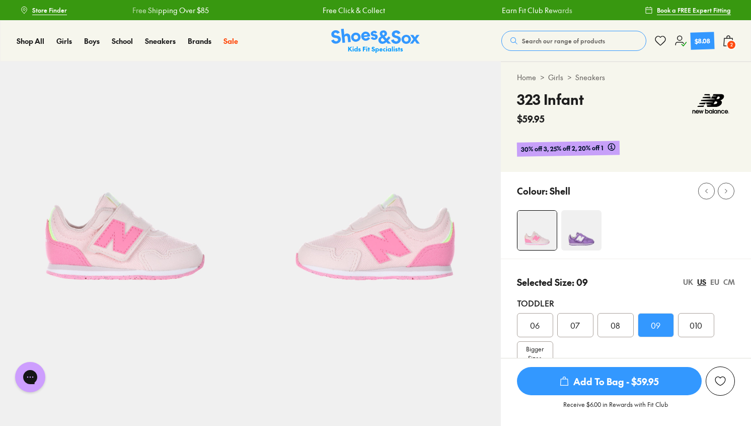
click at [633, 379] on span "Add To Bag - $59.95" at bounding box center [609, 381] width 185 height 28
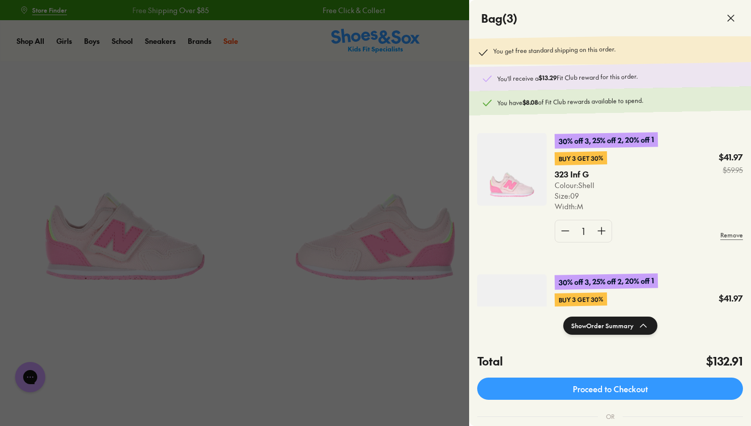
click at [732, 23] on icon at bounding box center [731, 18] width 12 height 12
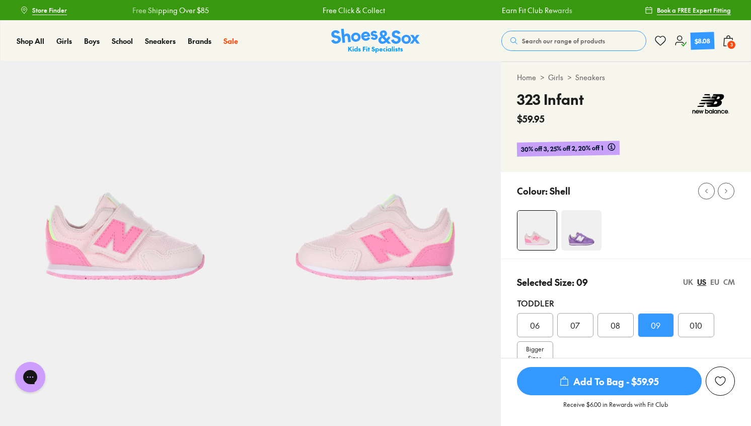
click at [729, 40] on span "3" at bounding box center [732, 45] width 10 height 10
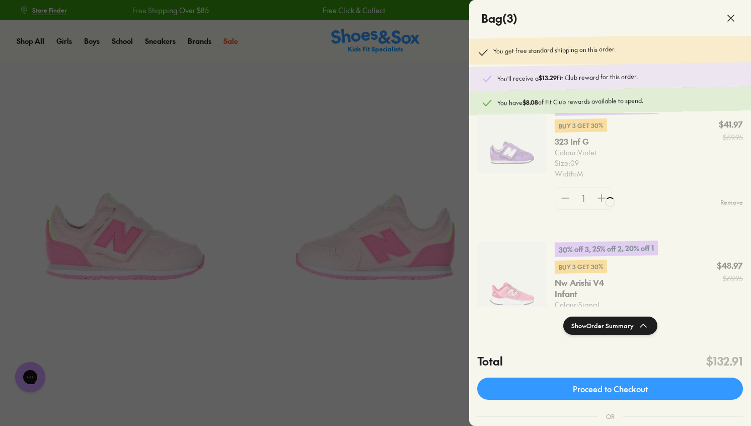
scroll to position [112, 0]
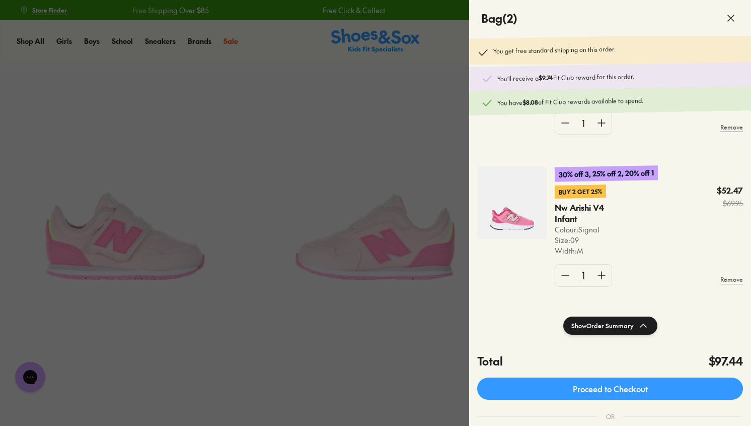
click at [290, 143] on div at bounding box center [375, 213] width 751 height 426
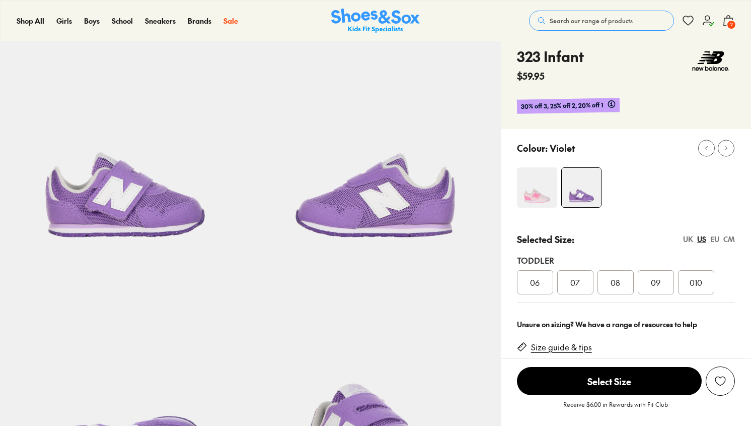
select select "*"
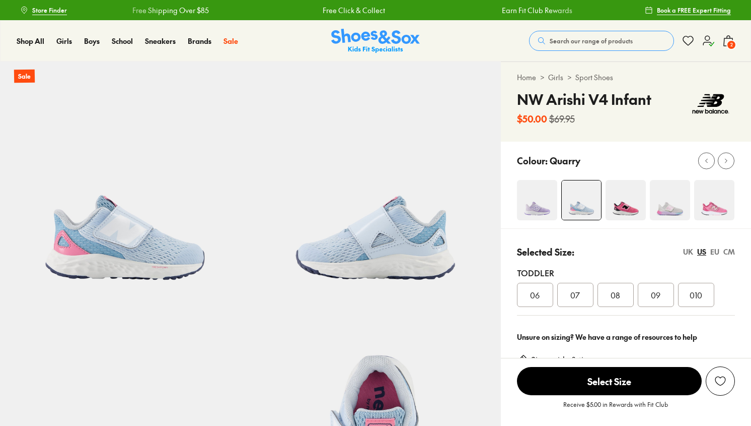
select select "*"
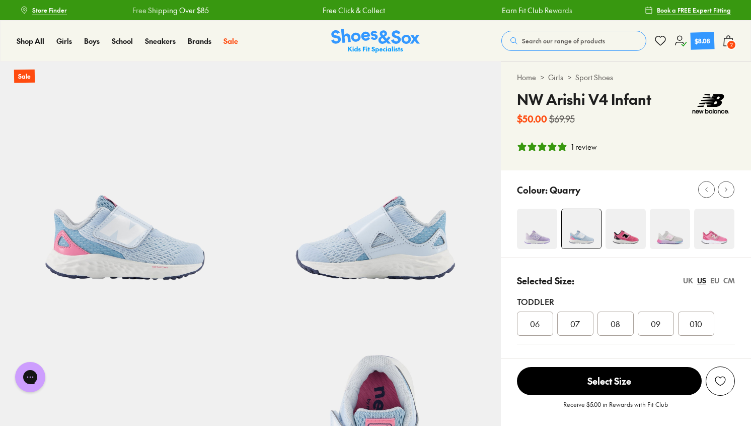
click at [664, 232] on img at bounding box center [670, 228] width 40 height 40
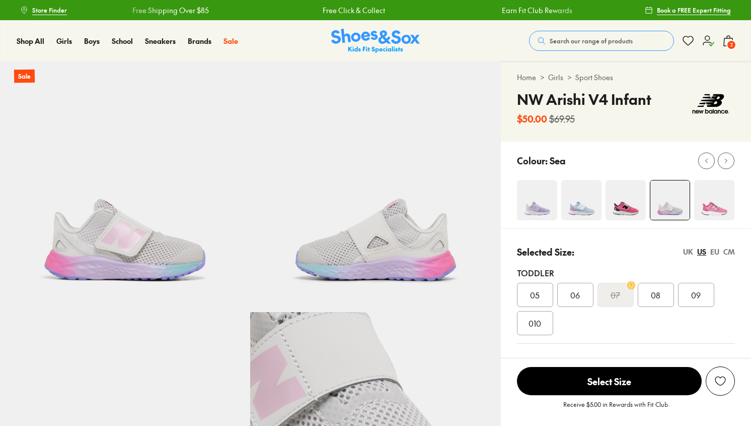
select select "*"
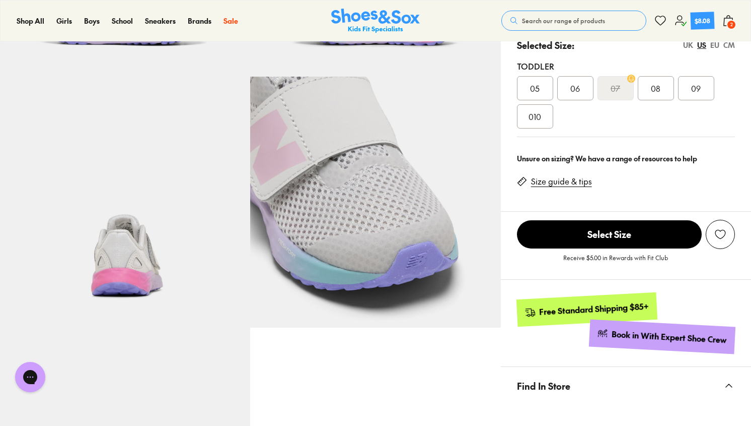
scroll to position [234, 0]
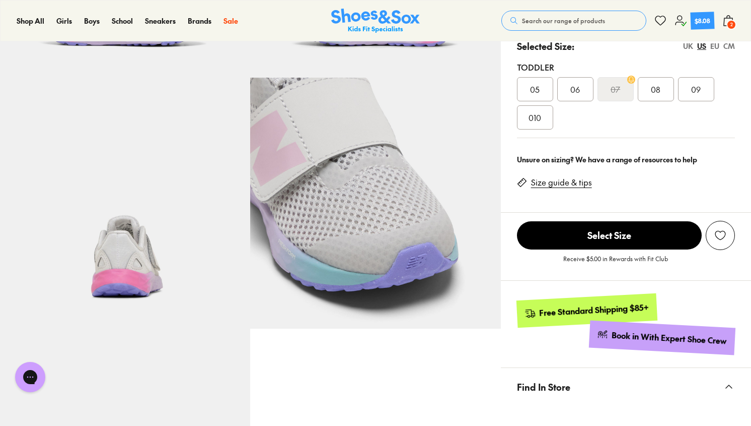
click at [130, 250] on img at bounding box center [125, 203] width 250 height 250
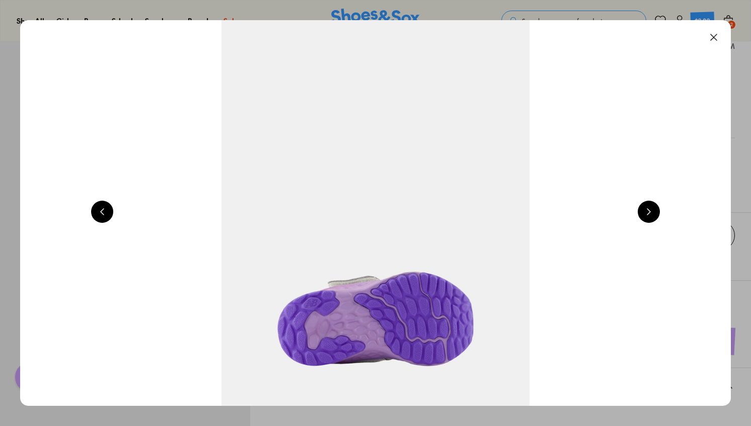
scroll to position [0, 2145]
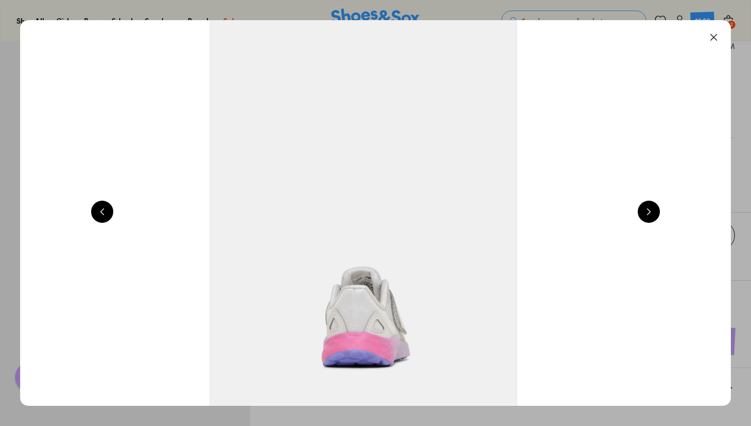
click at [656, 222] on button at bounding box center [649, 211] width 22 height 22
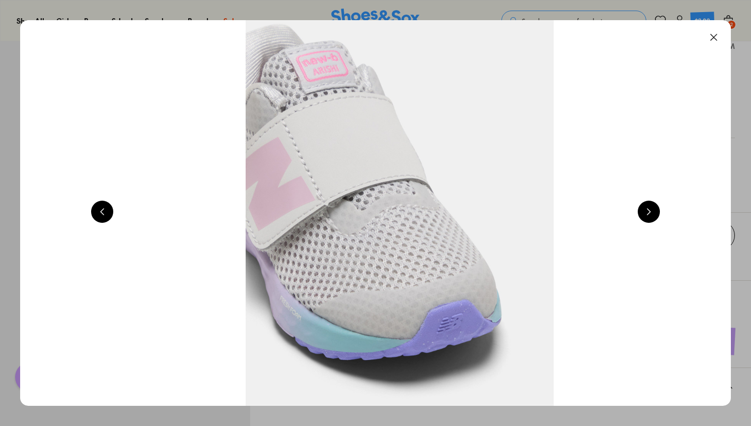
scroll to position [0, 2860]
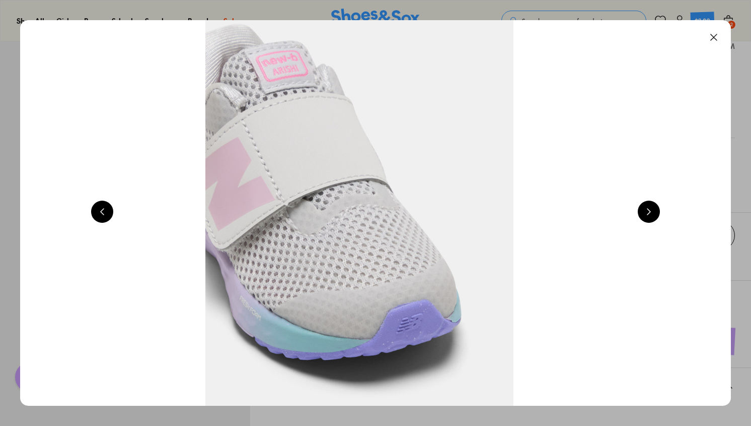
click at [657, 213] on button at bounding box center [649, 211] width 22 height 22
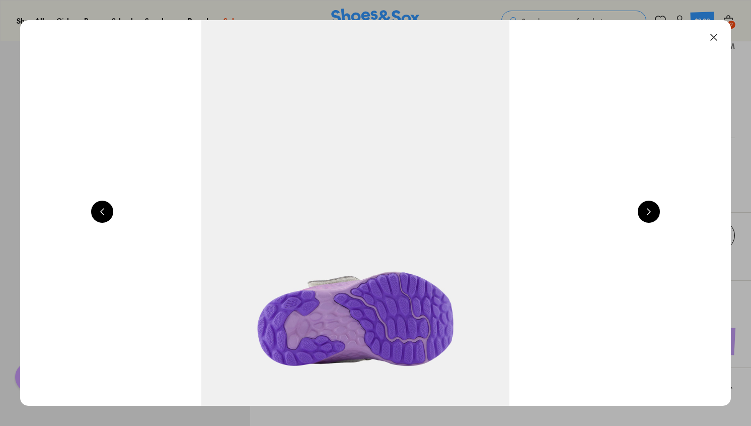
click at [657, 213] on button at bounding box center [649, 211] width 22 height 22
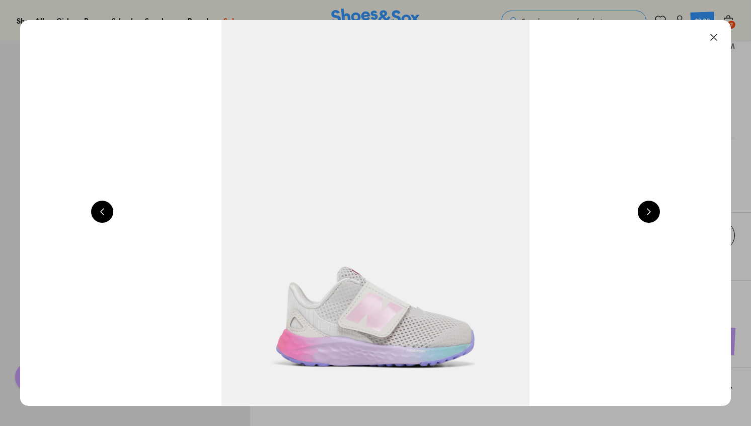
scroll to position [0, 715]
click at [658, 206] on button at bounding box center [649, 211] width 22 height 22
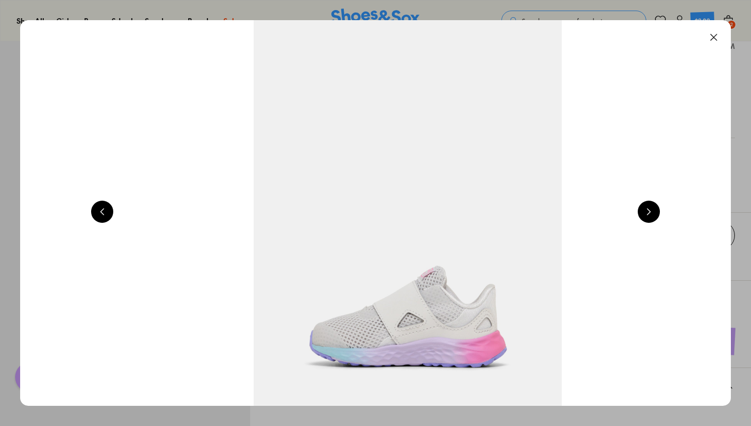
scroll to position [0, 1430]
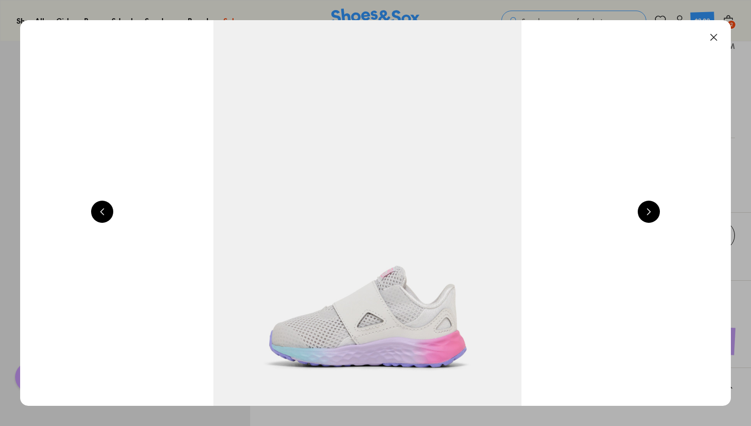
click at [721, 31] on button at bounding box center [714, 37] width 22 height 22
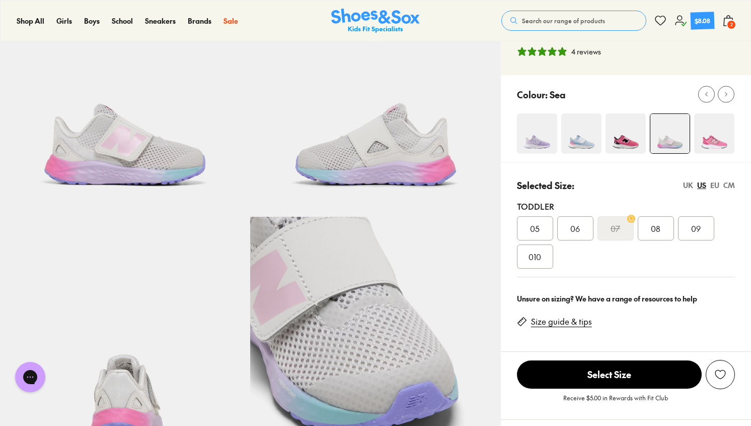
scroll to position [0, 0]
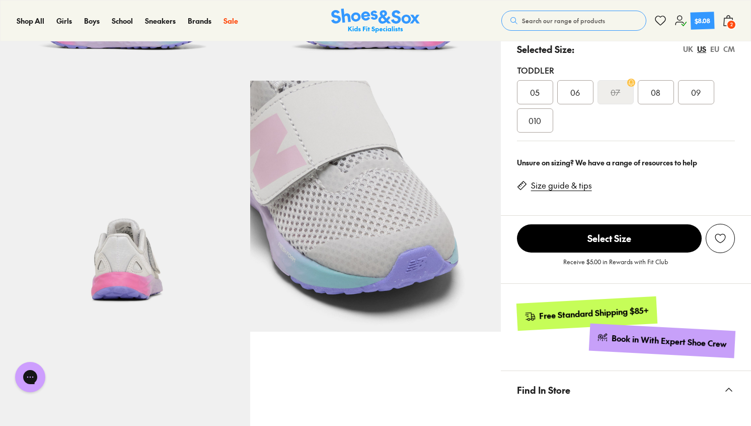
scroll to position [234, 0]
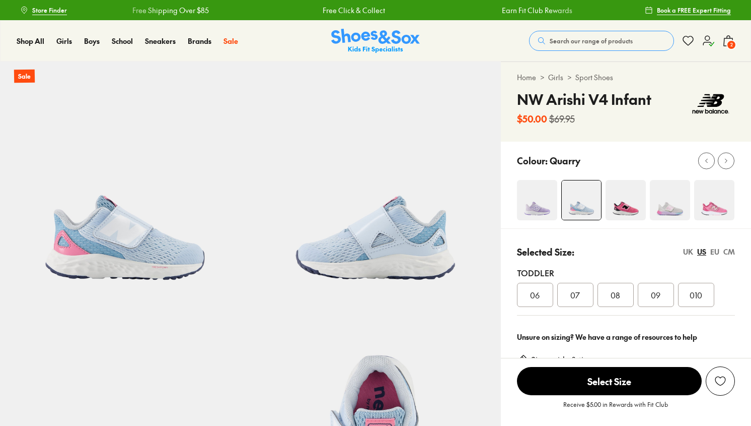
select select "*"
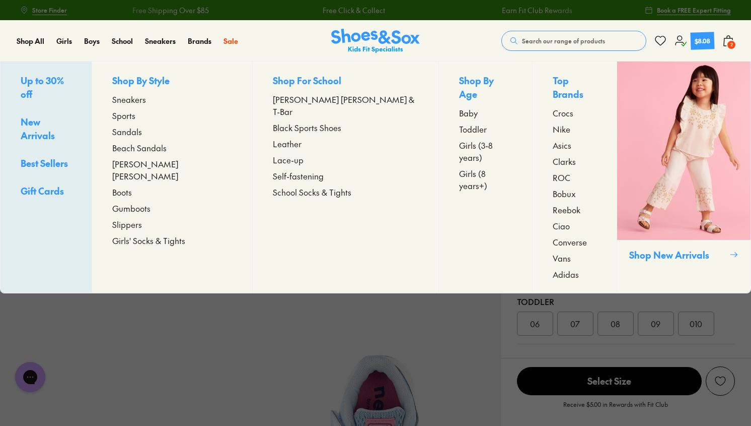
click at [459, 123] on span "Toddler" at bounding box center [473, 129] width 28 height 12
